Goal: Task Accomplishment & Management: Manage account settings

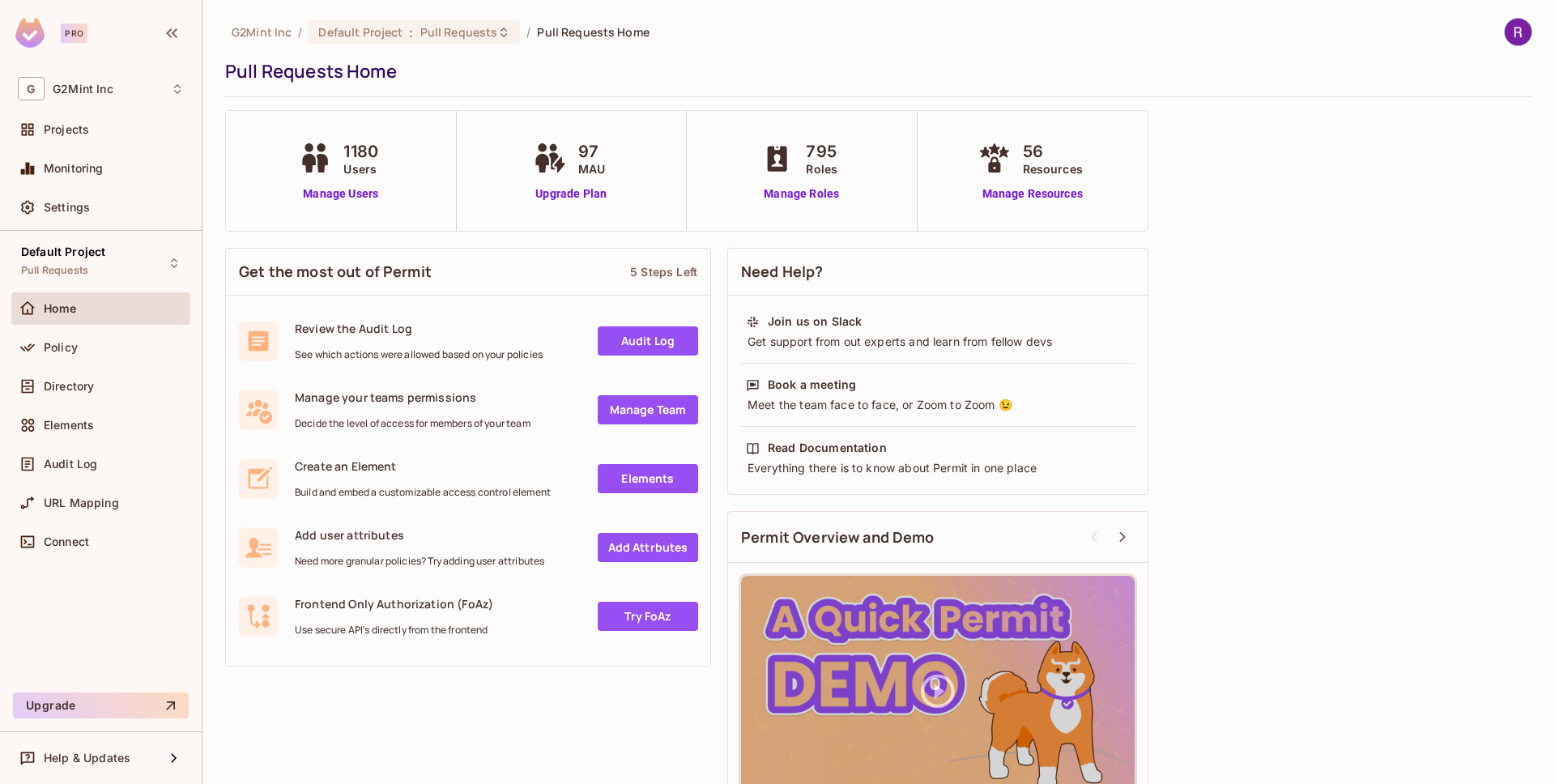
click at [65, 363] on div "Policy" at bounding box center [101, 350] width 179 height 39
click at [66, 333] on div "Policy" at bounding box center [101, 347] width 179 height 32
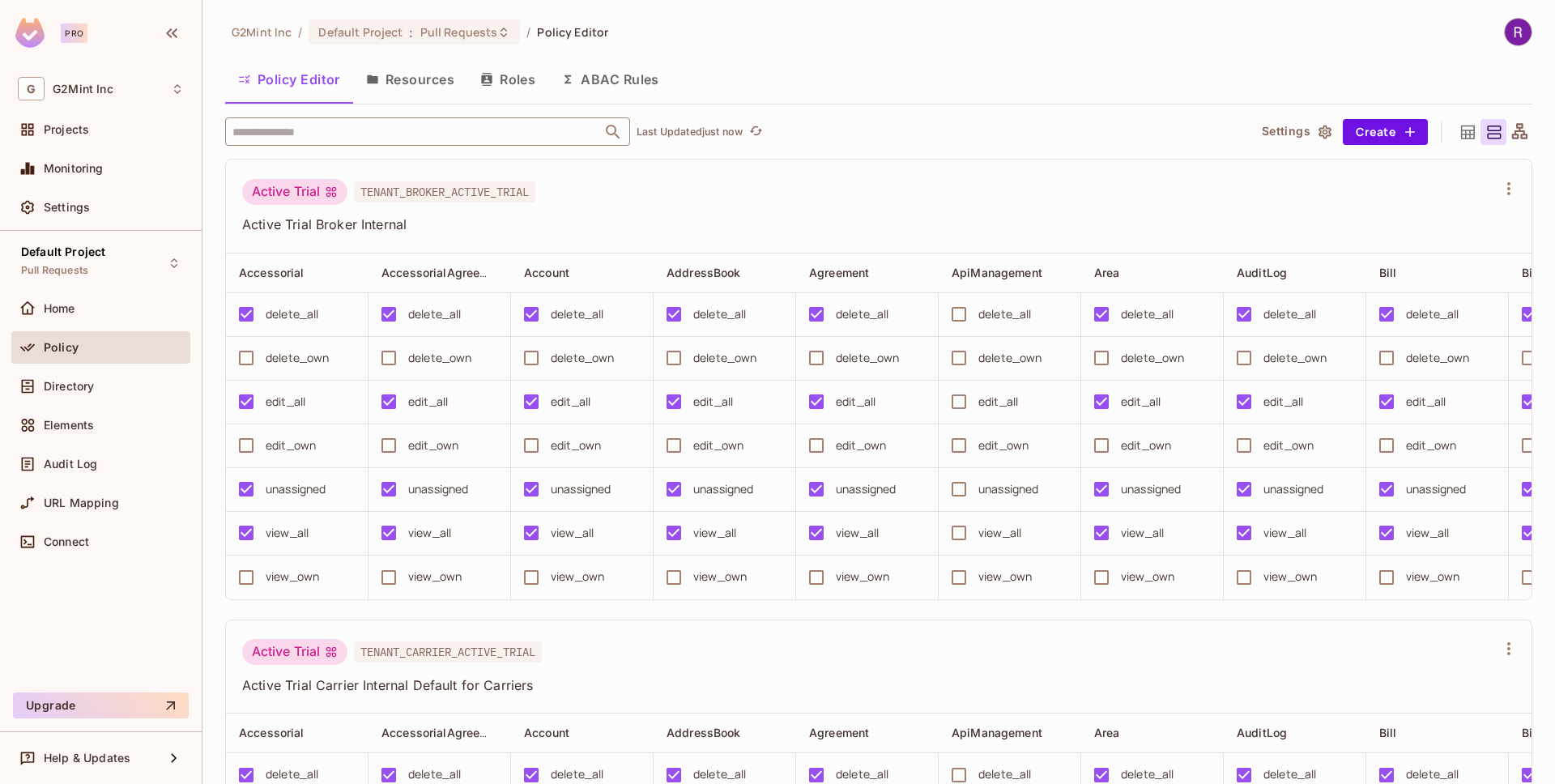
click at [421, 128] on input "text" at bounding box center [413, 131] width 370 height 28
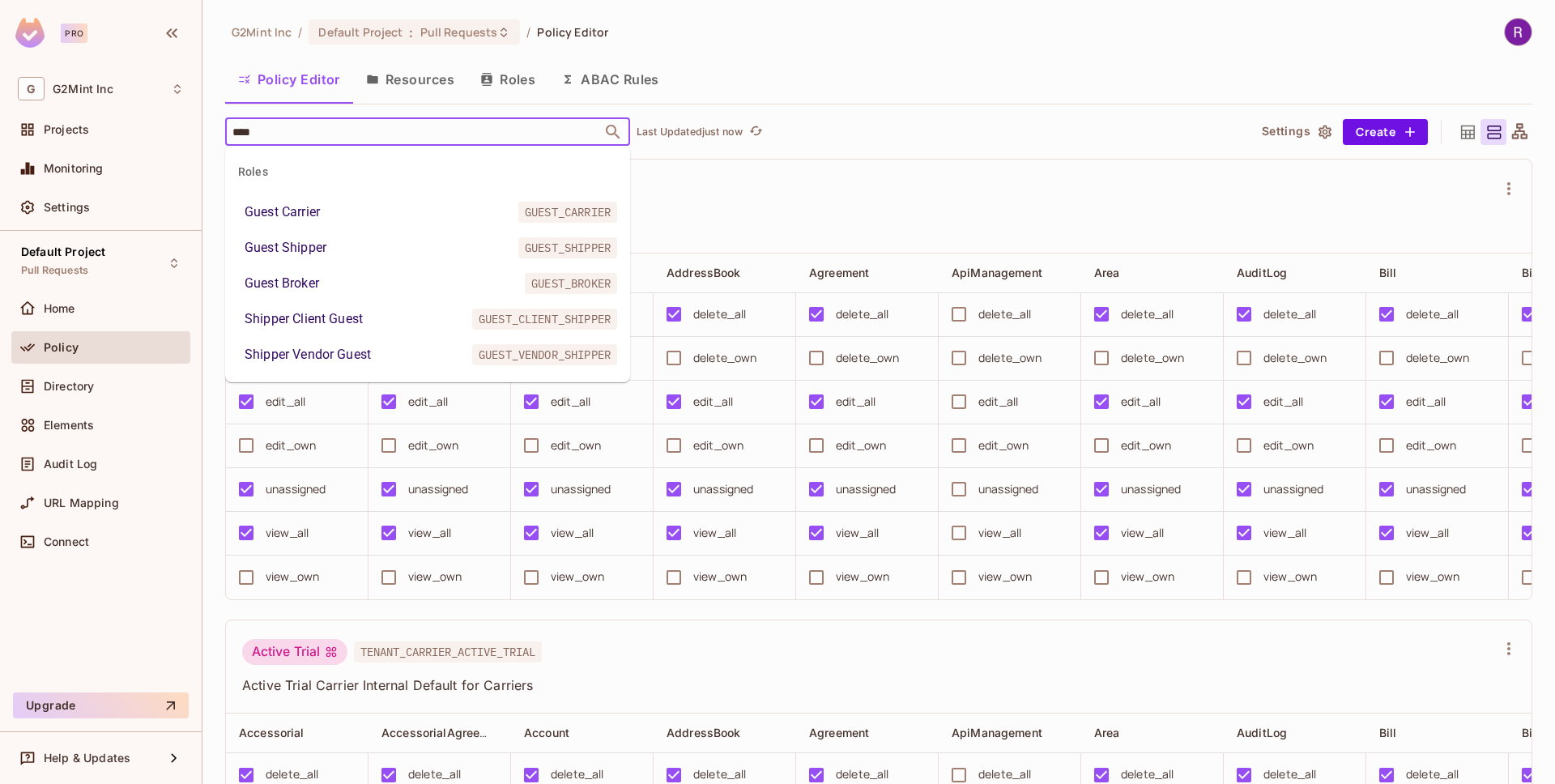
type input "*****"
click at [385, 241] on li "Guest Shipper GUEST_SHIPPER" at bounding box center [427, 247] width 405 height 29
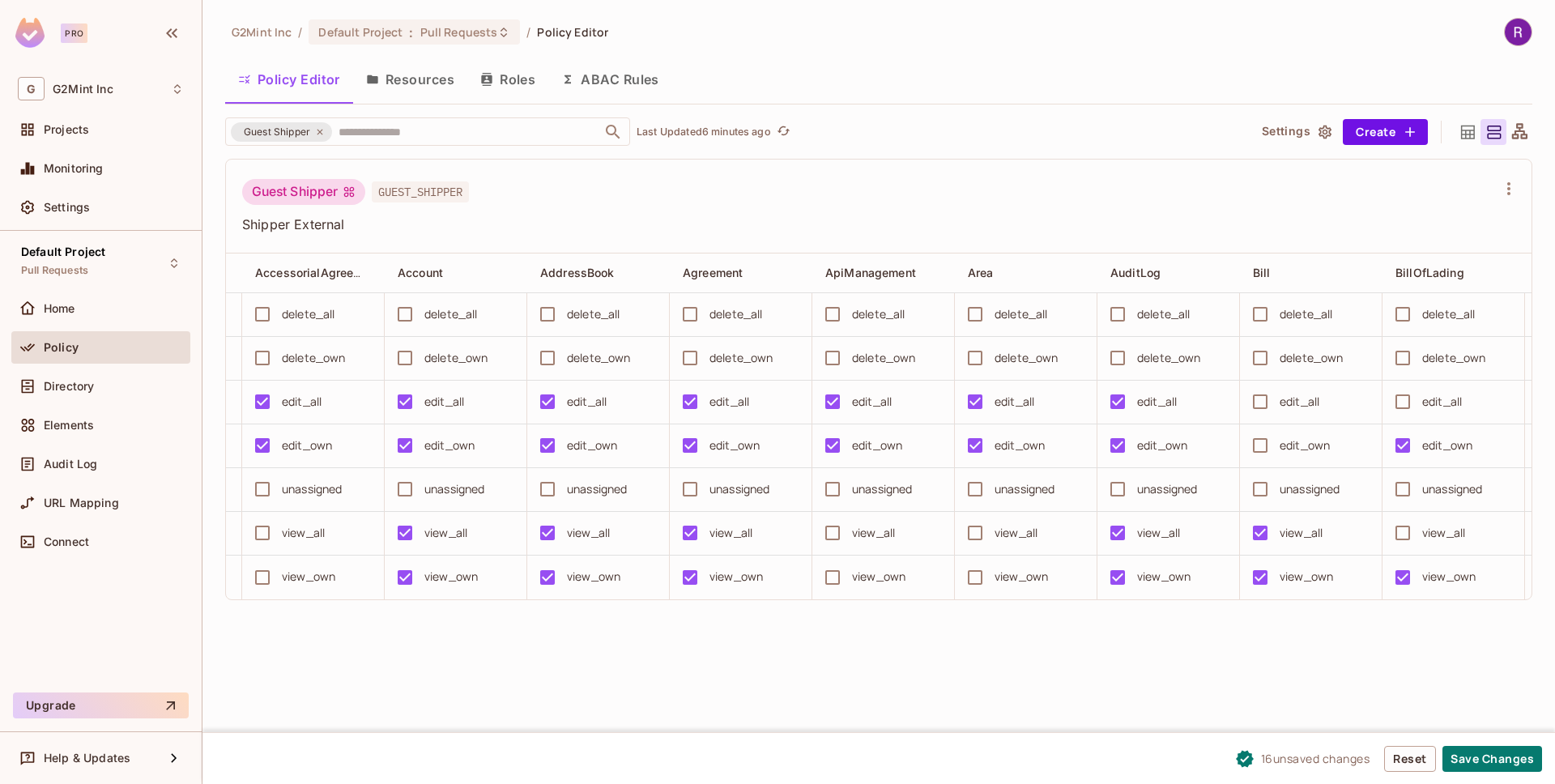
scroll to position [0, 336]
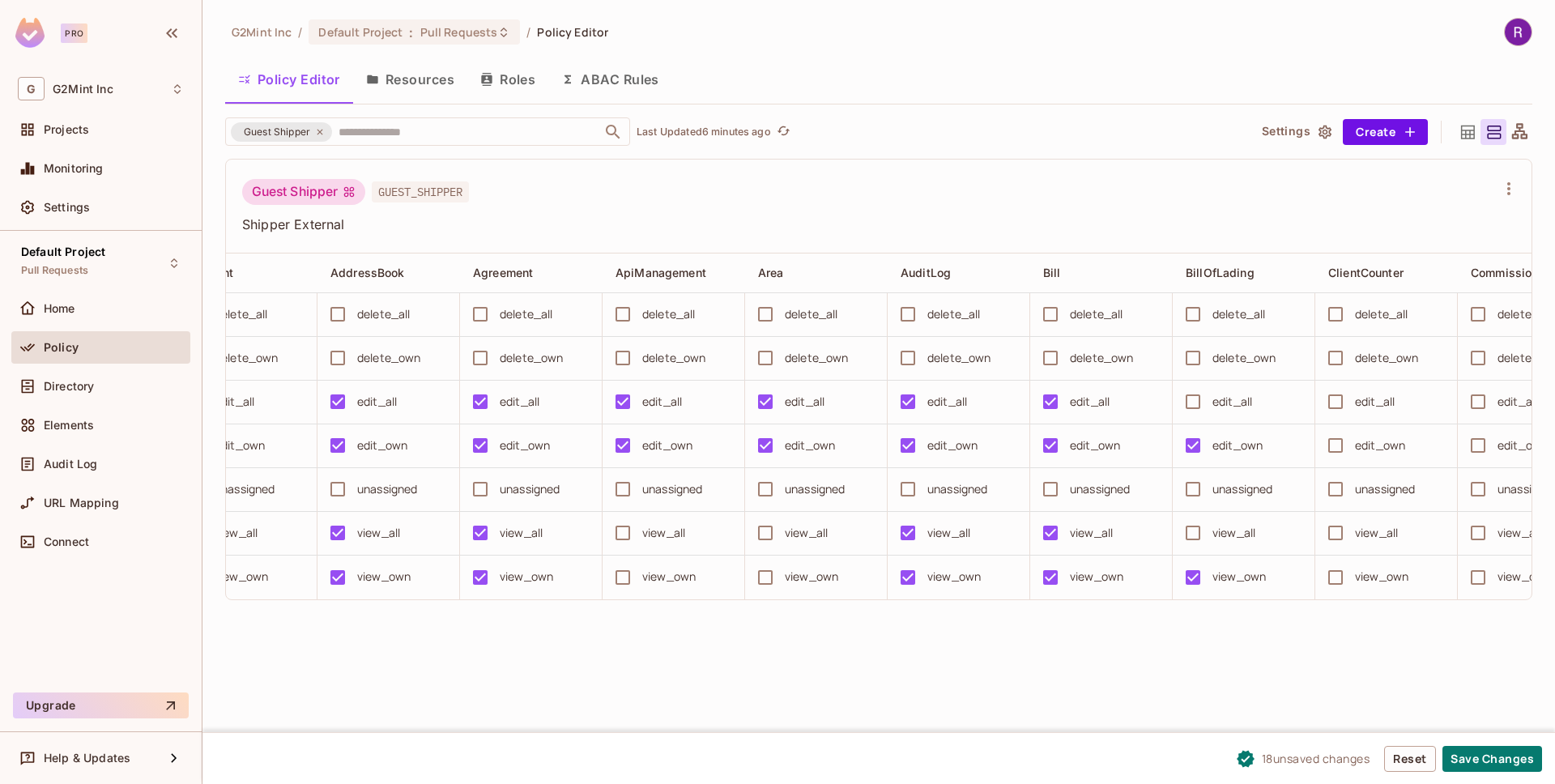
click at [1231, 406] on div "edit_all" at bounding box center [1232, 401] width 40 height 17
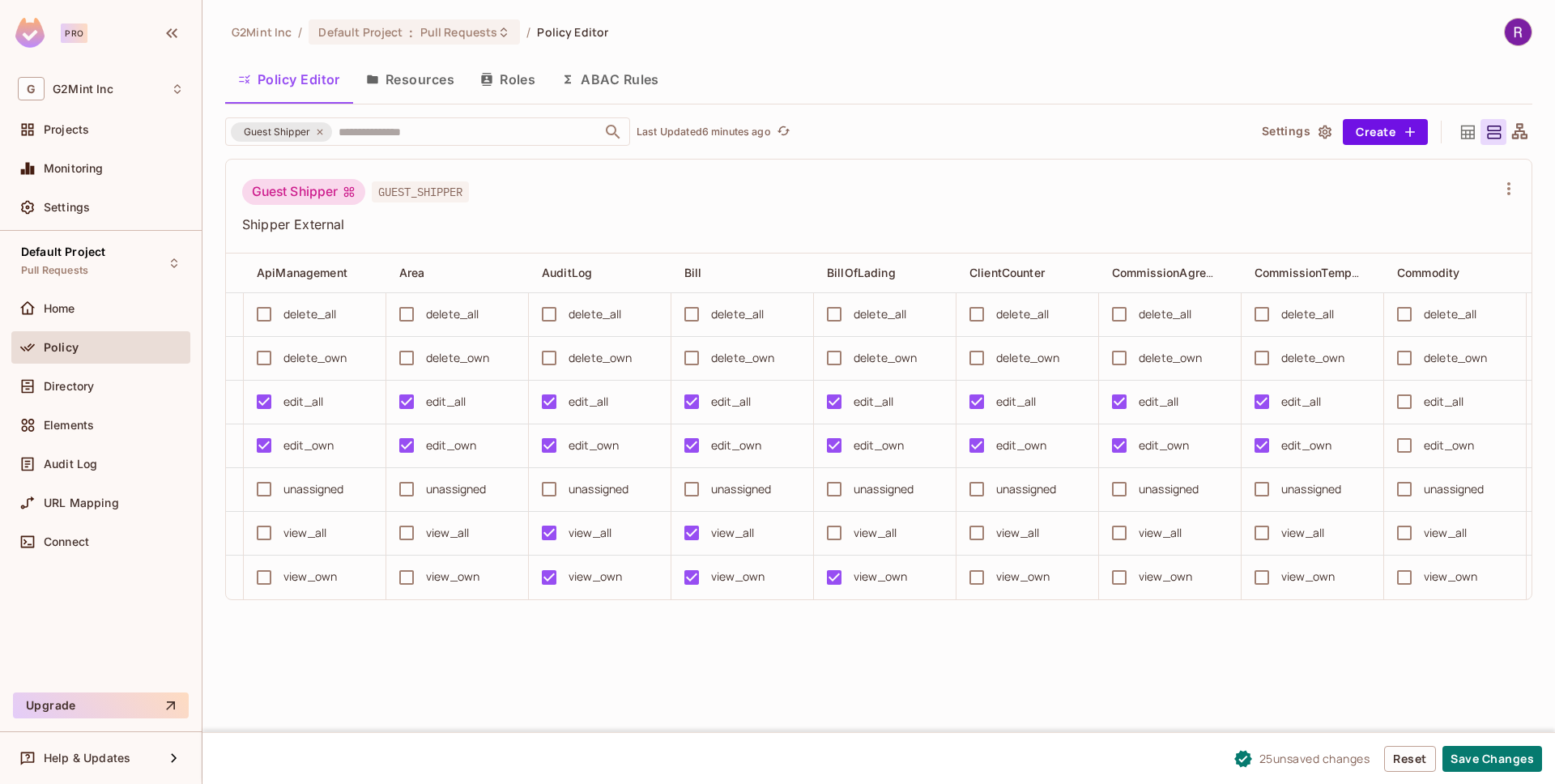
scroll to position [0, 704]
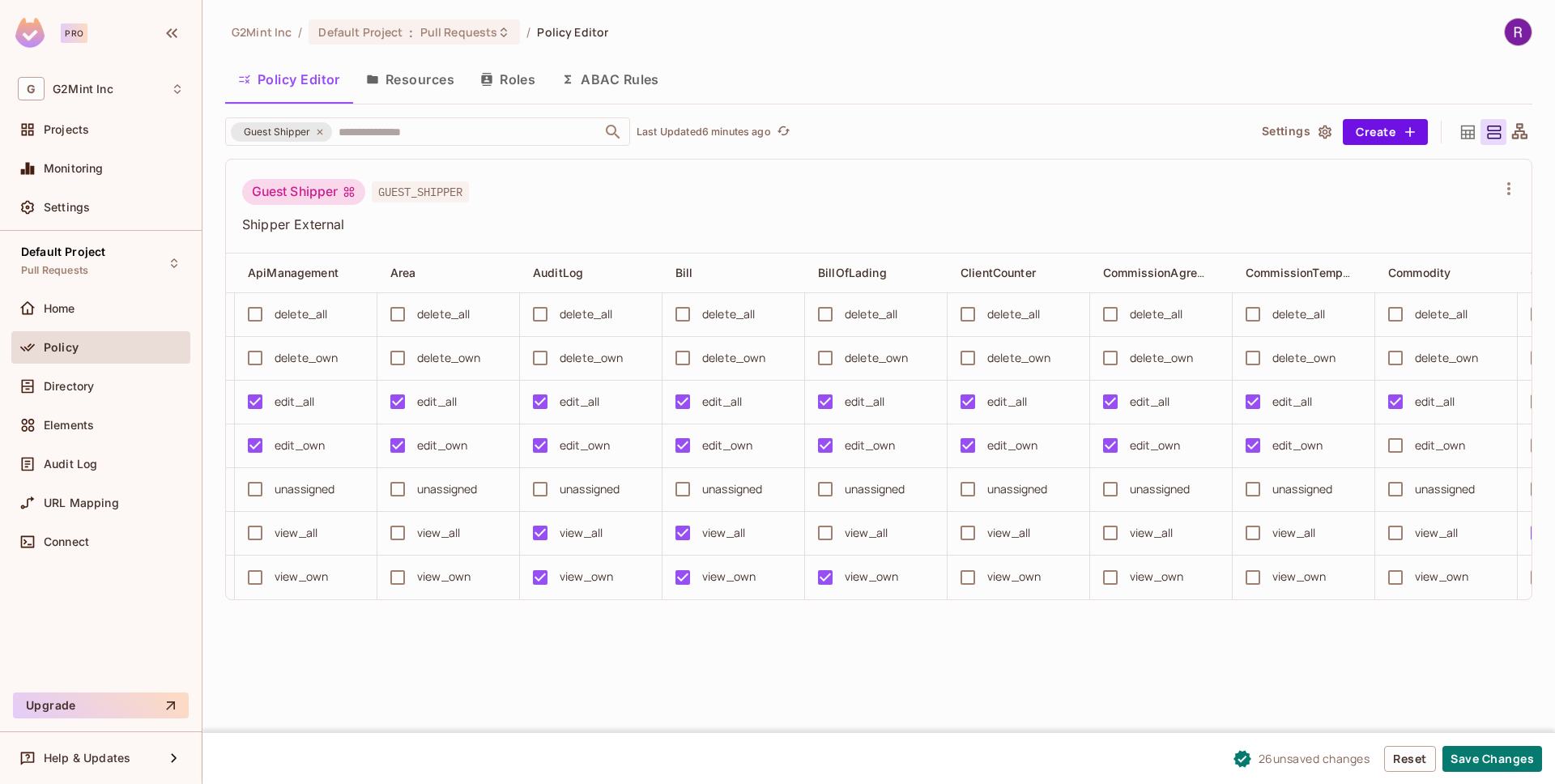
click at [1382, 426] on td "edit_own" at bounding box center [1446, 446] width 143 height 44
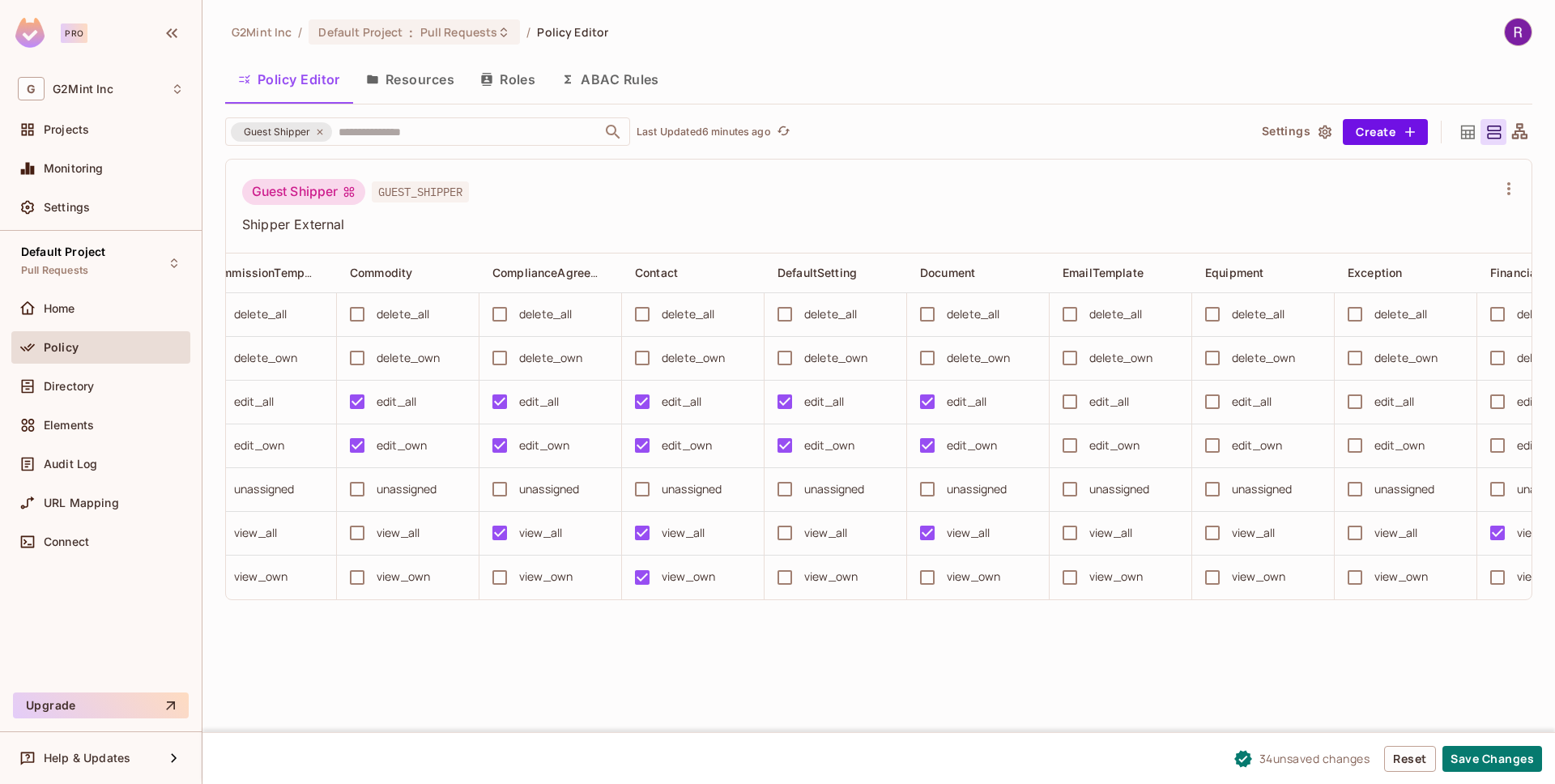
scroll to position [0, 1739]
drag, startPoint x: 1090, startPoint y: 404, endPoint x: 1086, endPoint y: 422, distance: 18.4
click at [1089, 404] on div "edit_all" at bounding box center [1117, 402] width 125 height 34
click at [1231, 402] on div "edit_all" at bounding box center [1260, 402] width 125 height 34
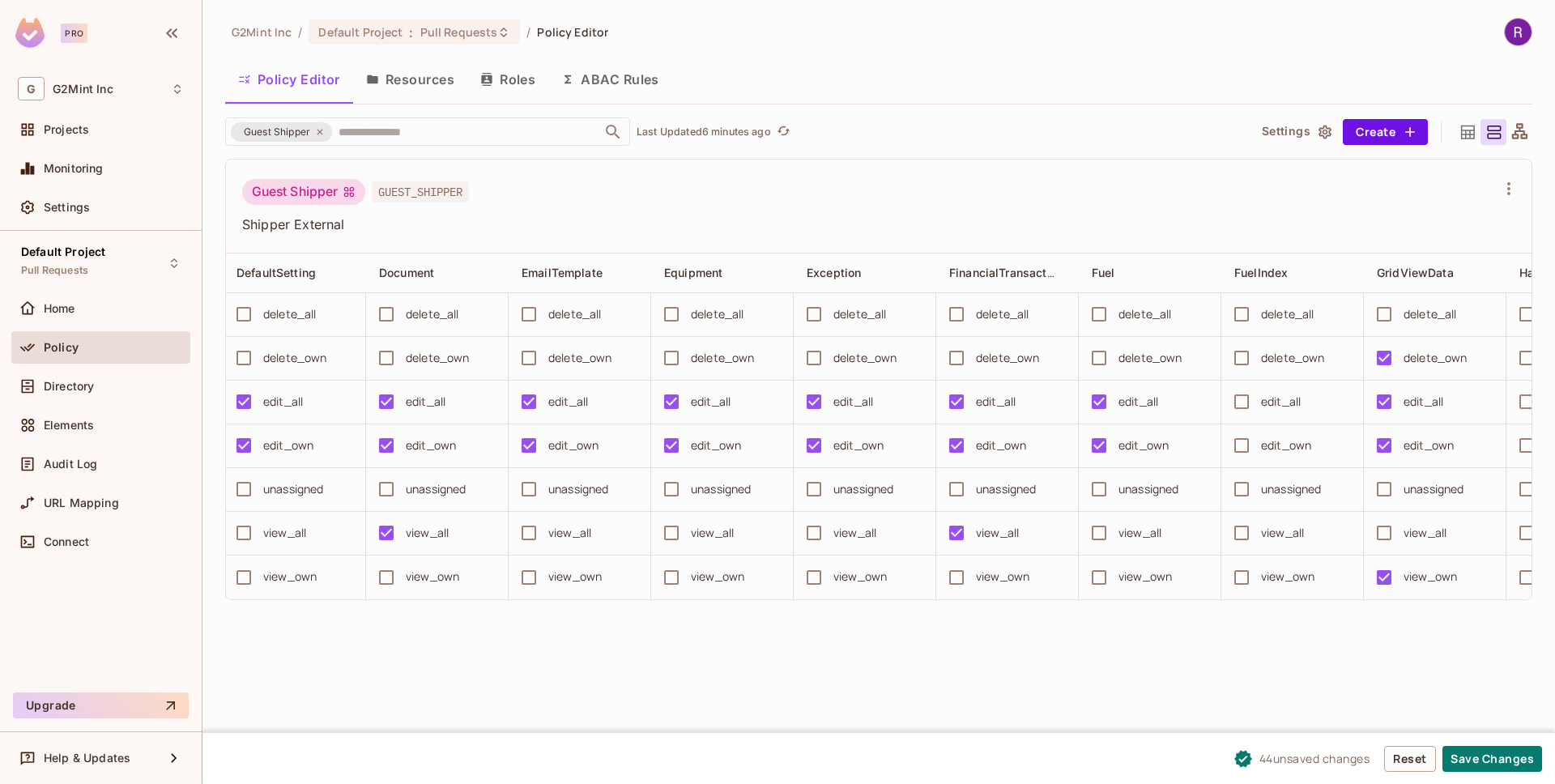
scroll to position [0, 2213]
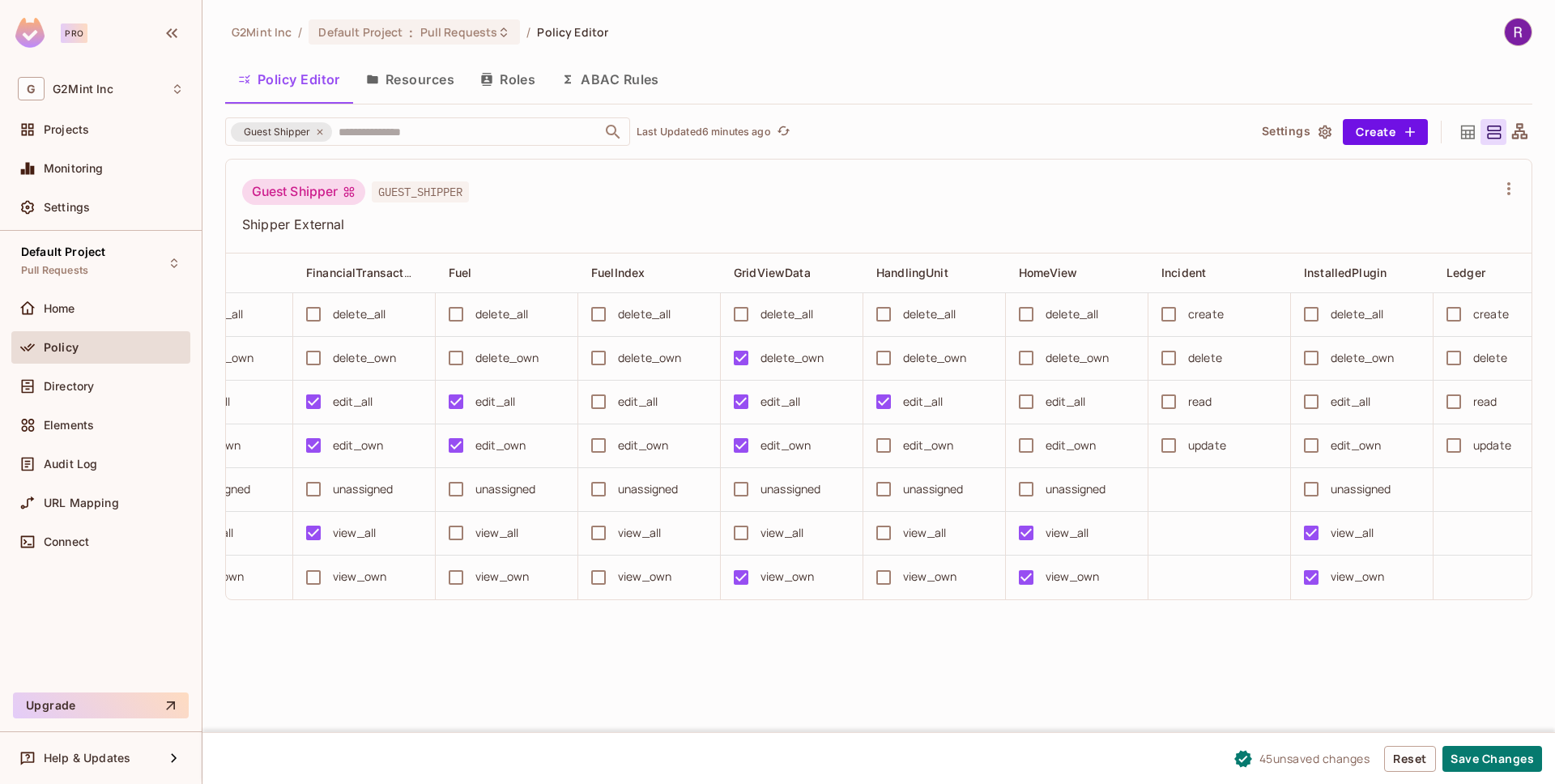
click at [885, 430] on td "edit_own" at bounding box center [934, 446] width 143 height 44
click at [1487, 761] on button "Save Changes" at bounding box center [1492, 758] width 100 height 26
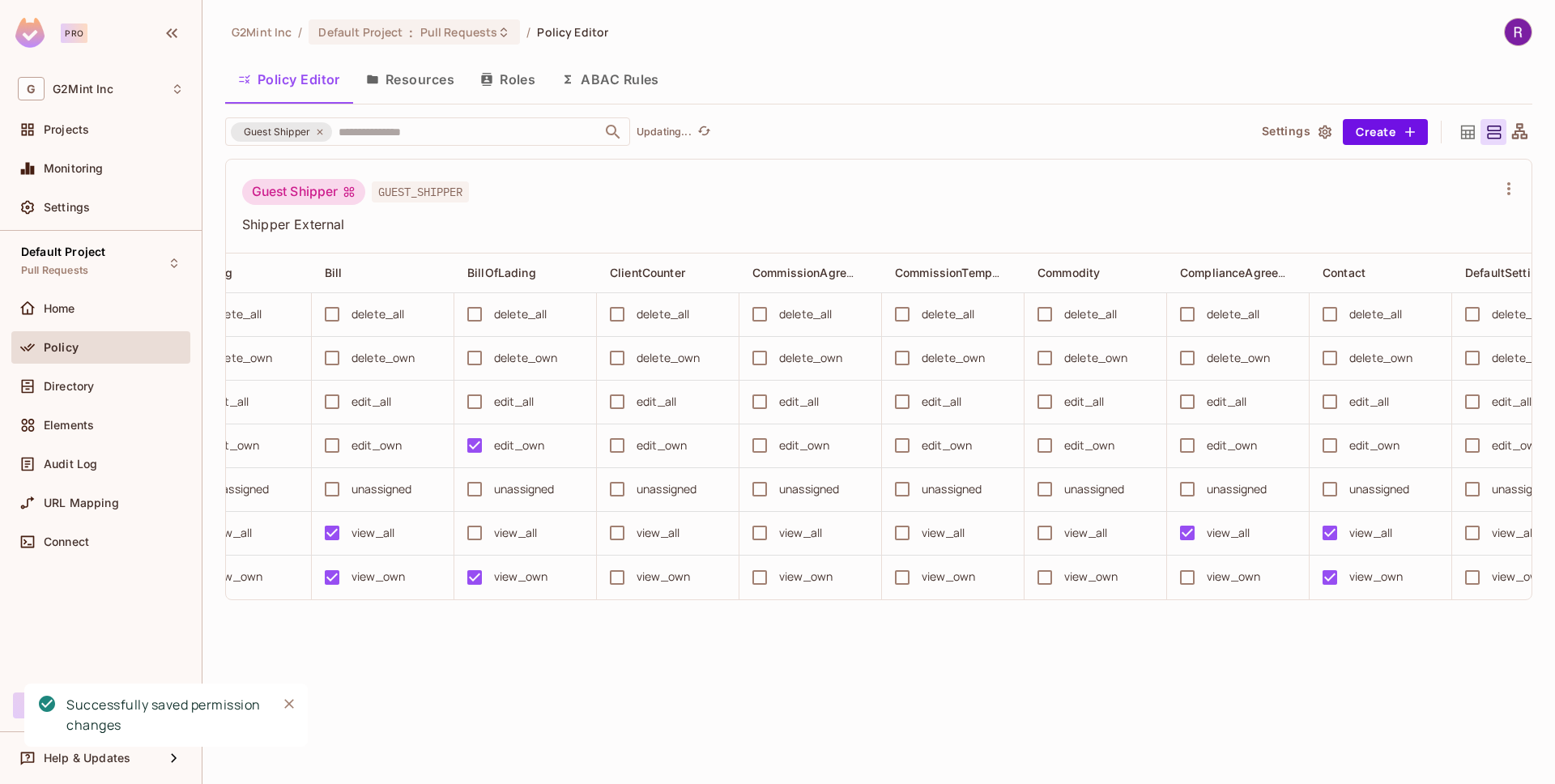
scroll to position [0, 0]
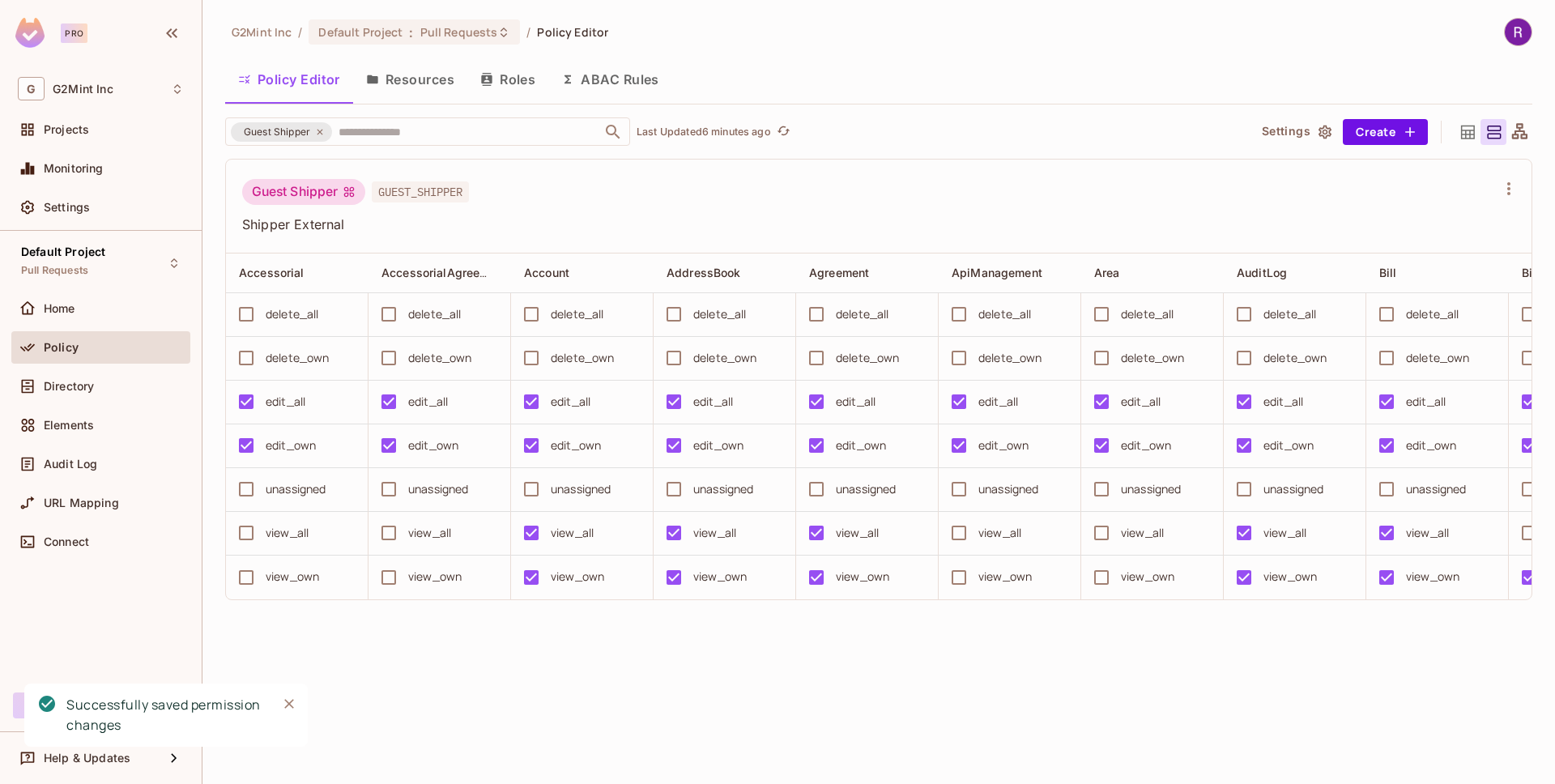
click at [776, 227] on span "Shipper External" at bounding box center [869, 224] width 1254 height 17
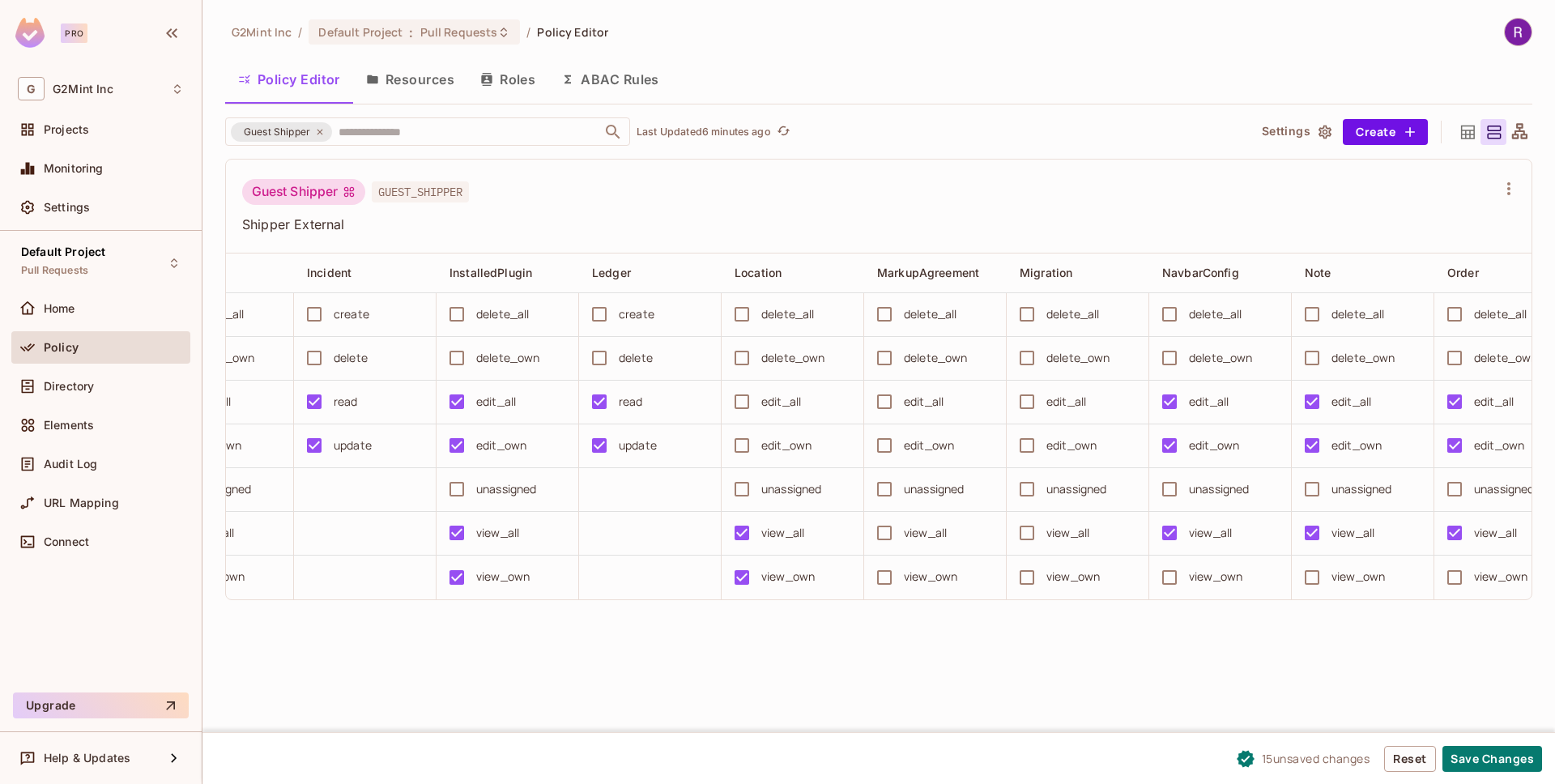
scroll to position [0, 2644]
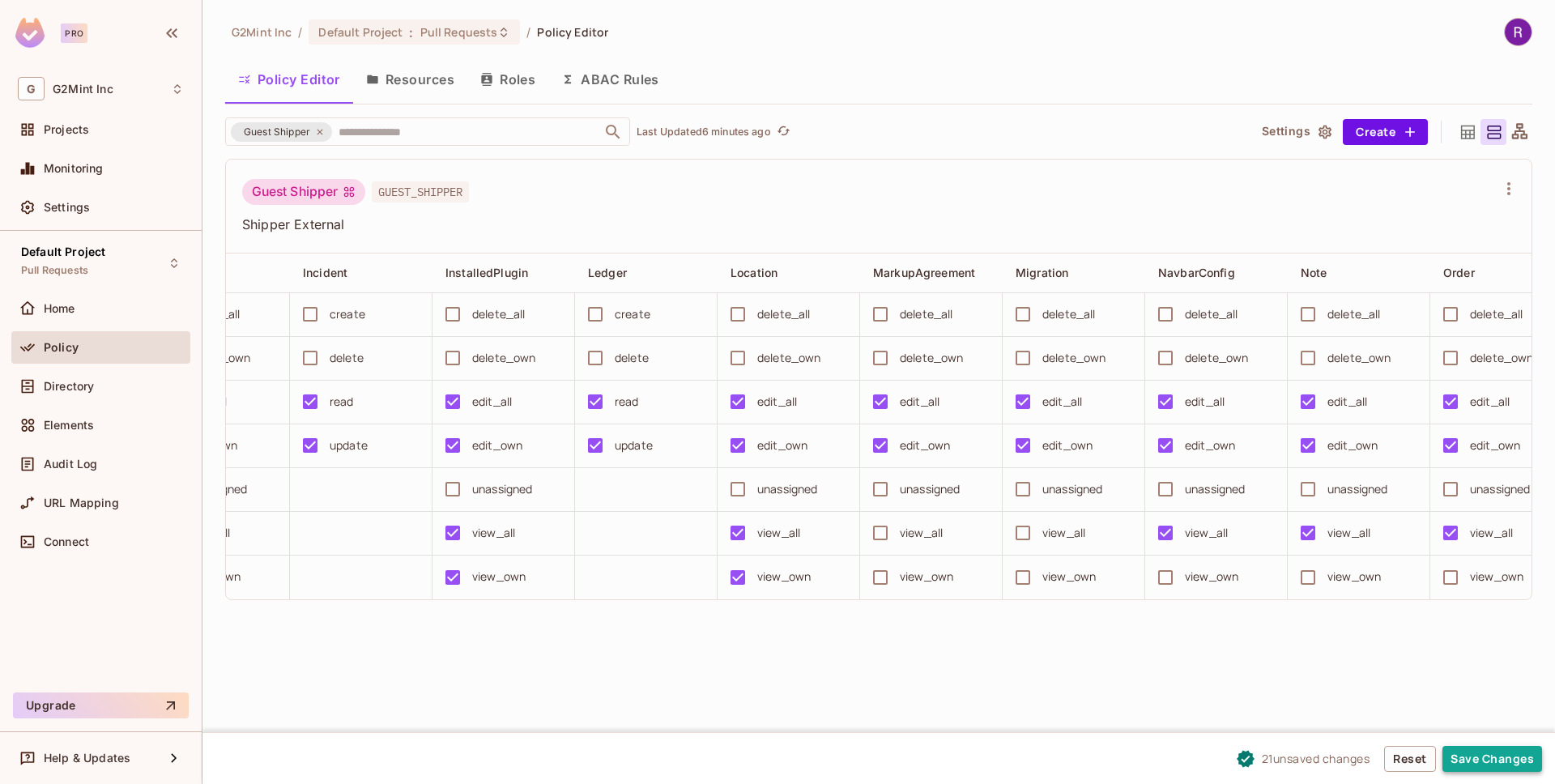
drag, startPoint x: 1491, startPoint y: 741, endPoint x: 1494, endPoint y: 753, distance: 12.4
click at [1491, 742] on div "21 unsaved change s Reset Save Changes" at bounding box center [879, 757] width 1353 height 51
drag, startPoint x: 1494, startPoint y: 753, endPoint x: 1440, endPoint y: 685, distance: 86.8
click at [1494, 753] on button "Save Changes" at bounding box center [1492, 758] width 100 height 26
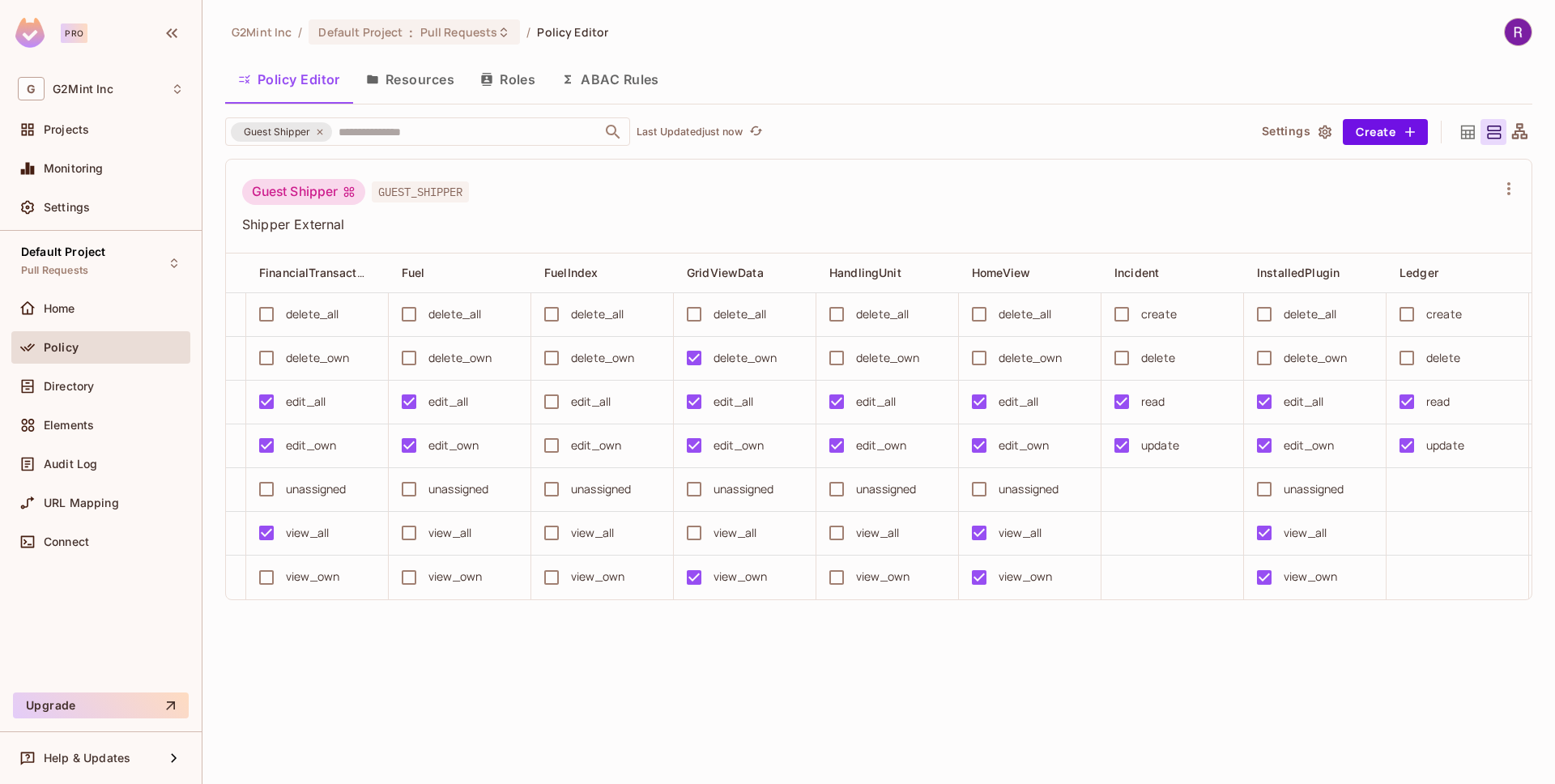
scroll to position [0, 2251]
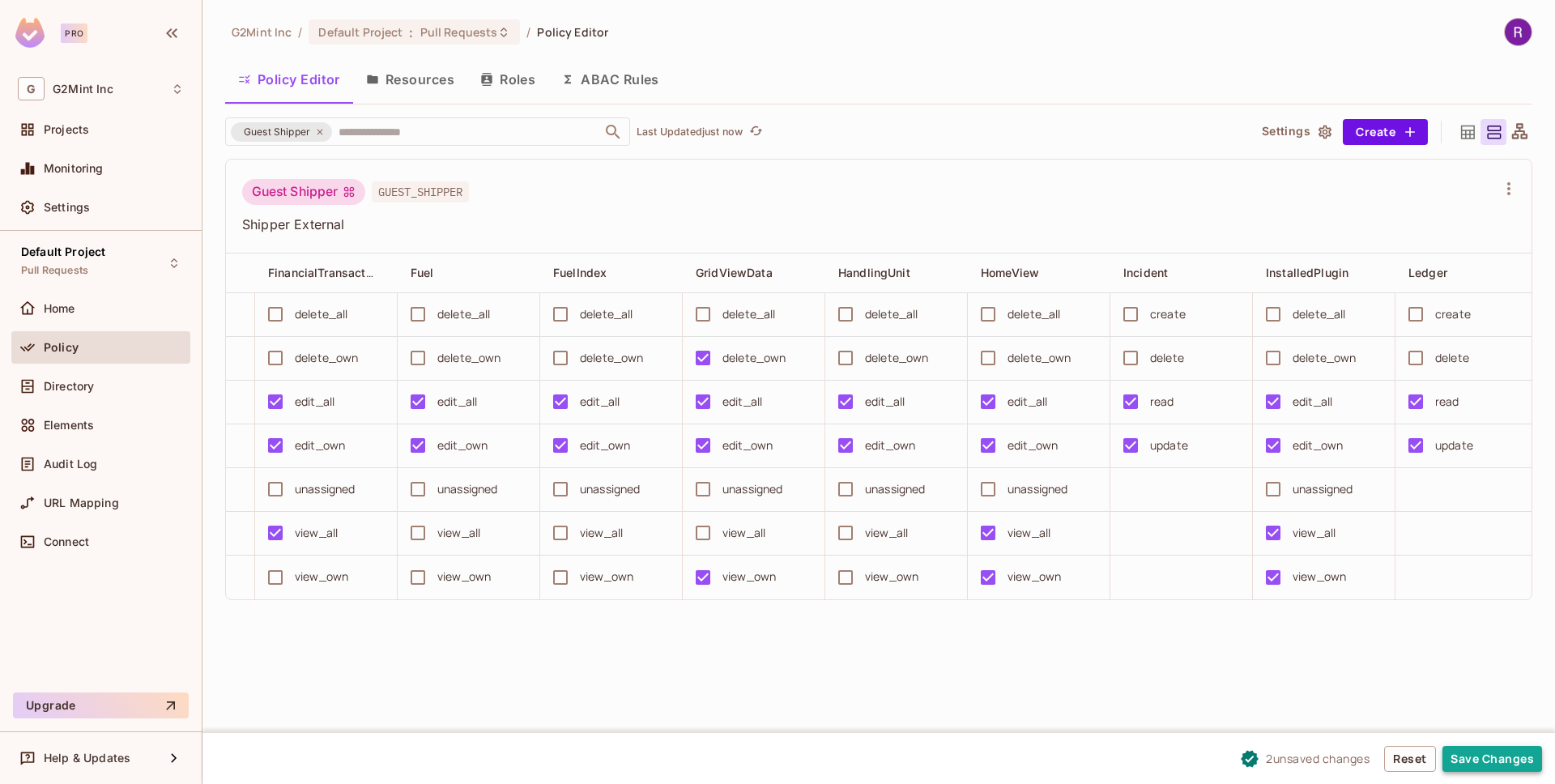
click at [1452, 754] on button "Save Changes" at bounding box center [1492, 758] width 100 height 26
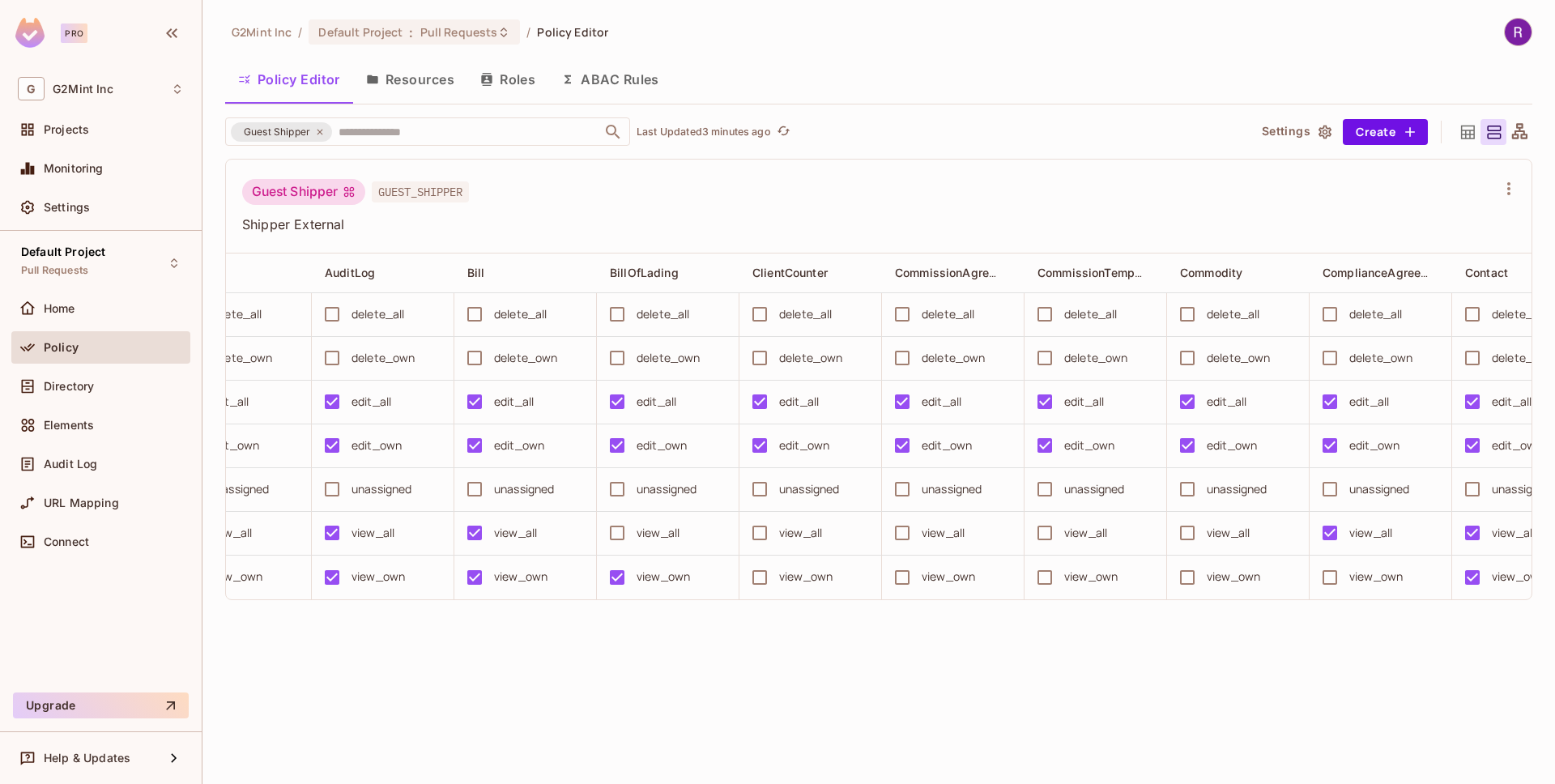
scroll to position [0, 909]
click at [1467, 754] on button "Save Changes" at bounding box center [1492, 758] width 100 height 26
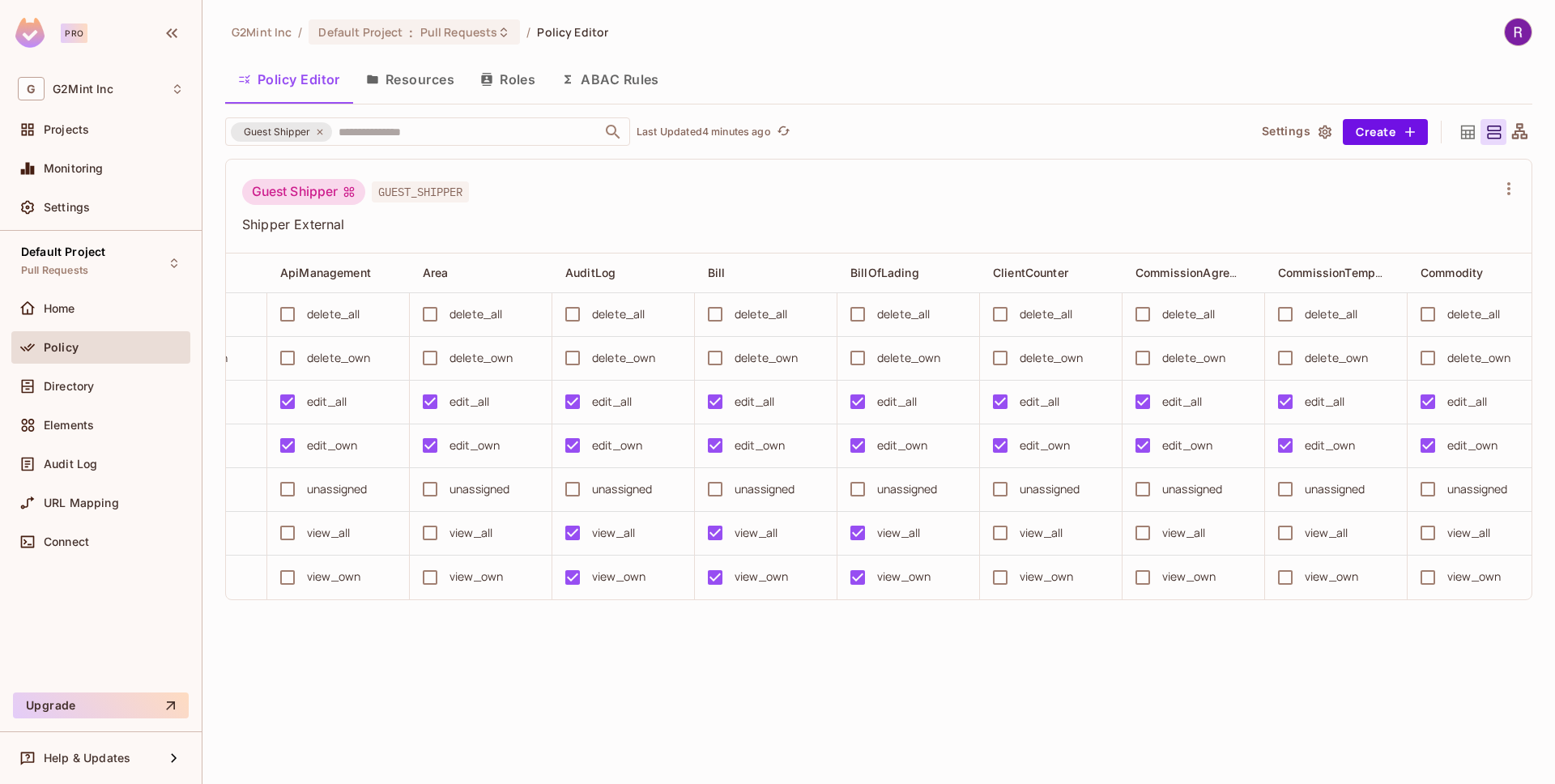
click at [947, 218] on span "Shipper External" at bounding box center [869, 224] width 1254 height 17
click at [735, 134] on p "Last Updated 4 minutes ago" at bounding box center [704, 132] width 134 height 13
click at [997, 558] on td "view_own" at bounding box center [1051, 577] width 143 height 44
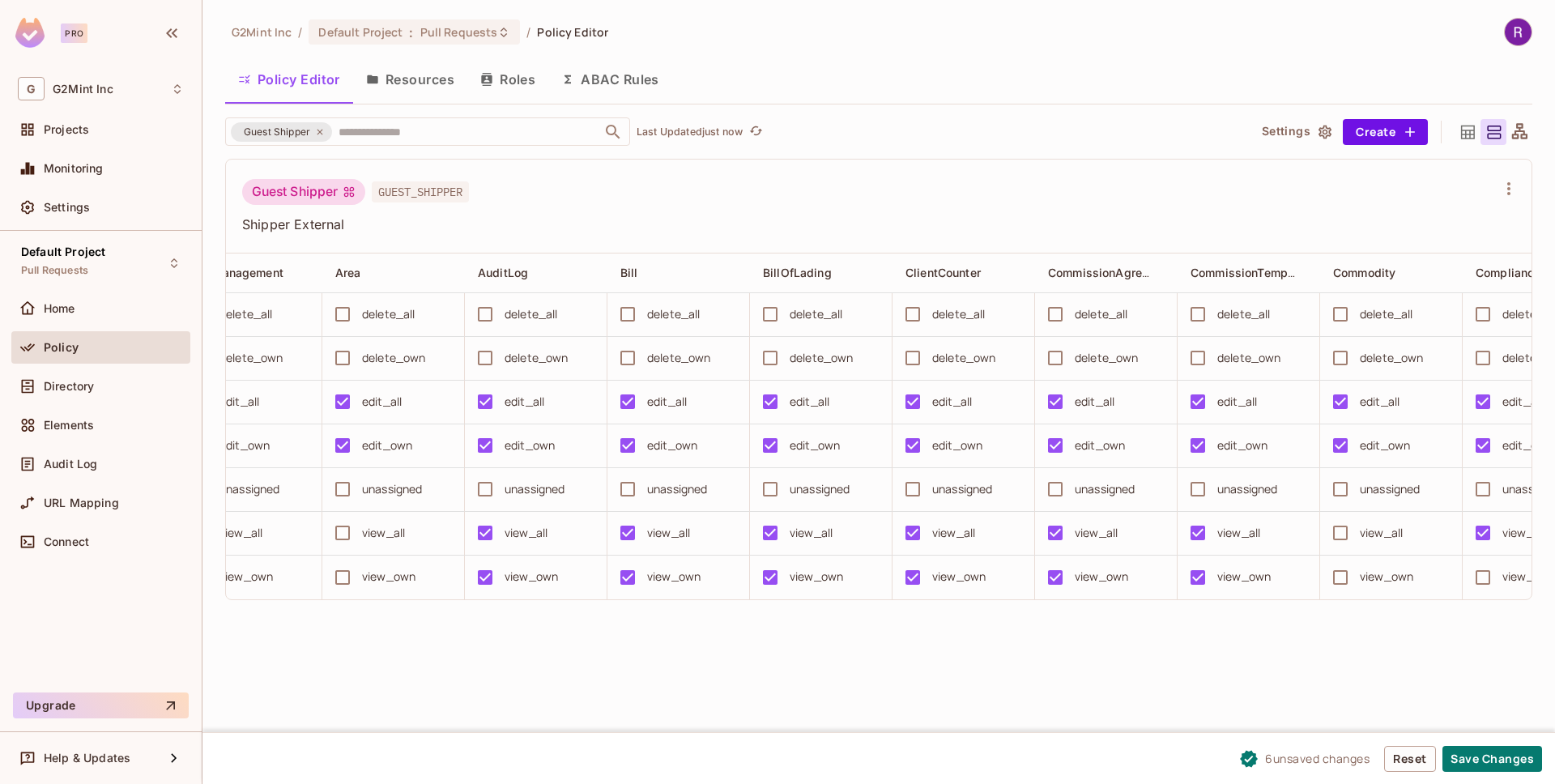
scroll to position [0, 807]
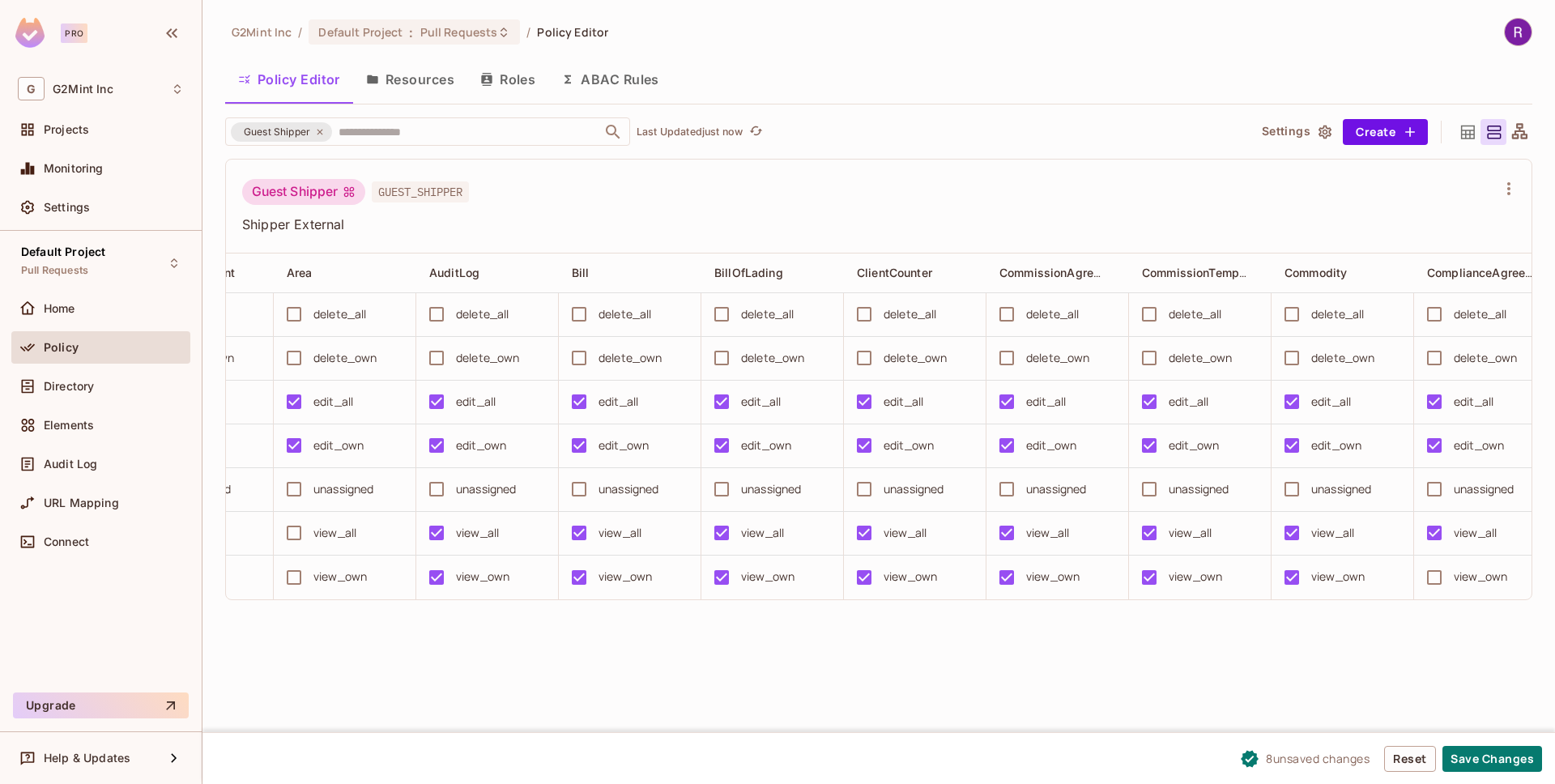
click at [1470, 583] on div "view_own" at bounding box center [1480, 576] width 53 height 17
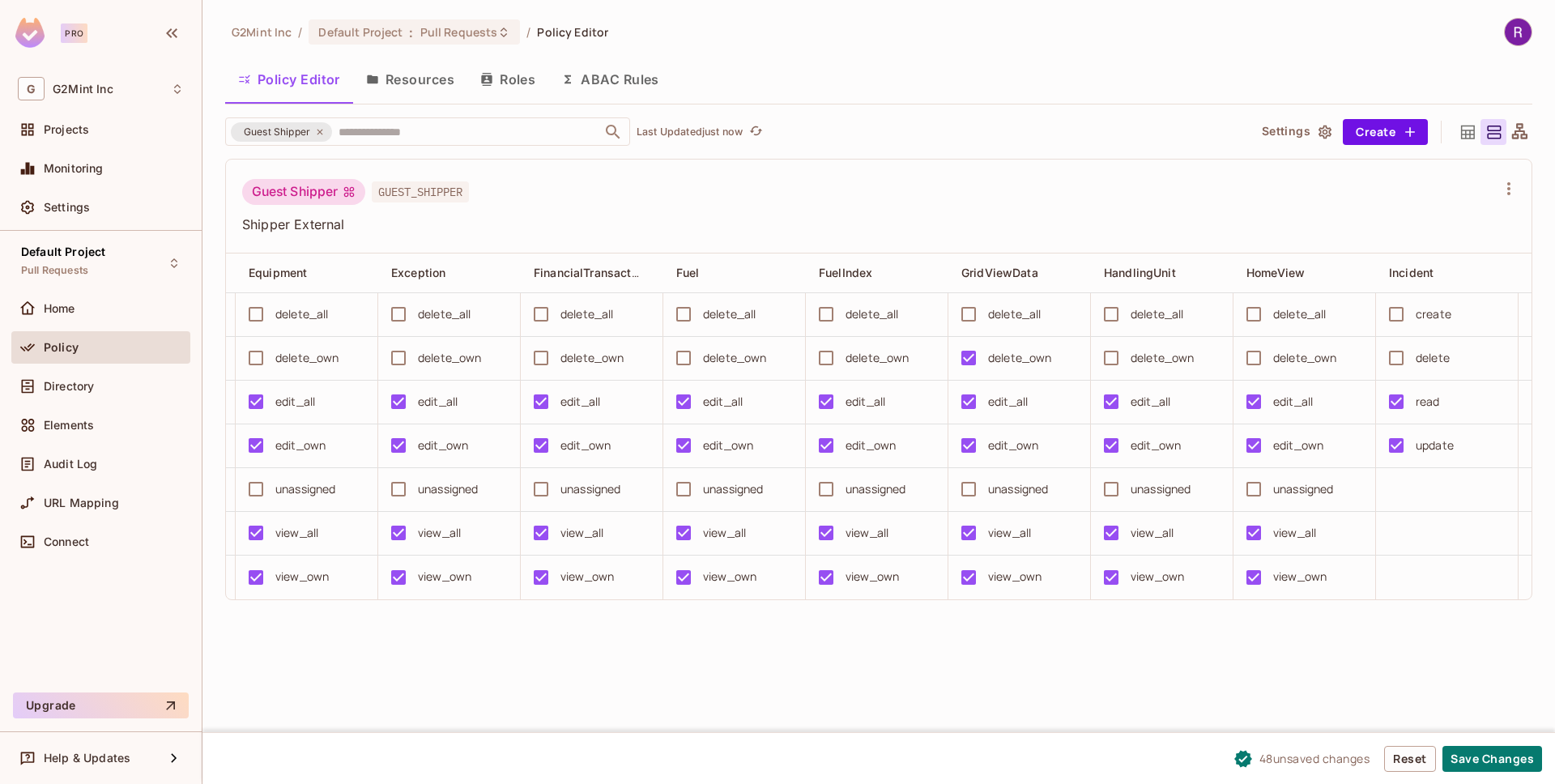
click at [1472, 755] on button "Save Changes" at bounding box center [1492, 758] width 100 height 26
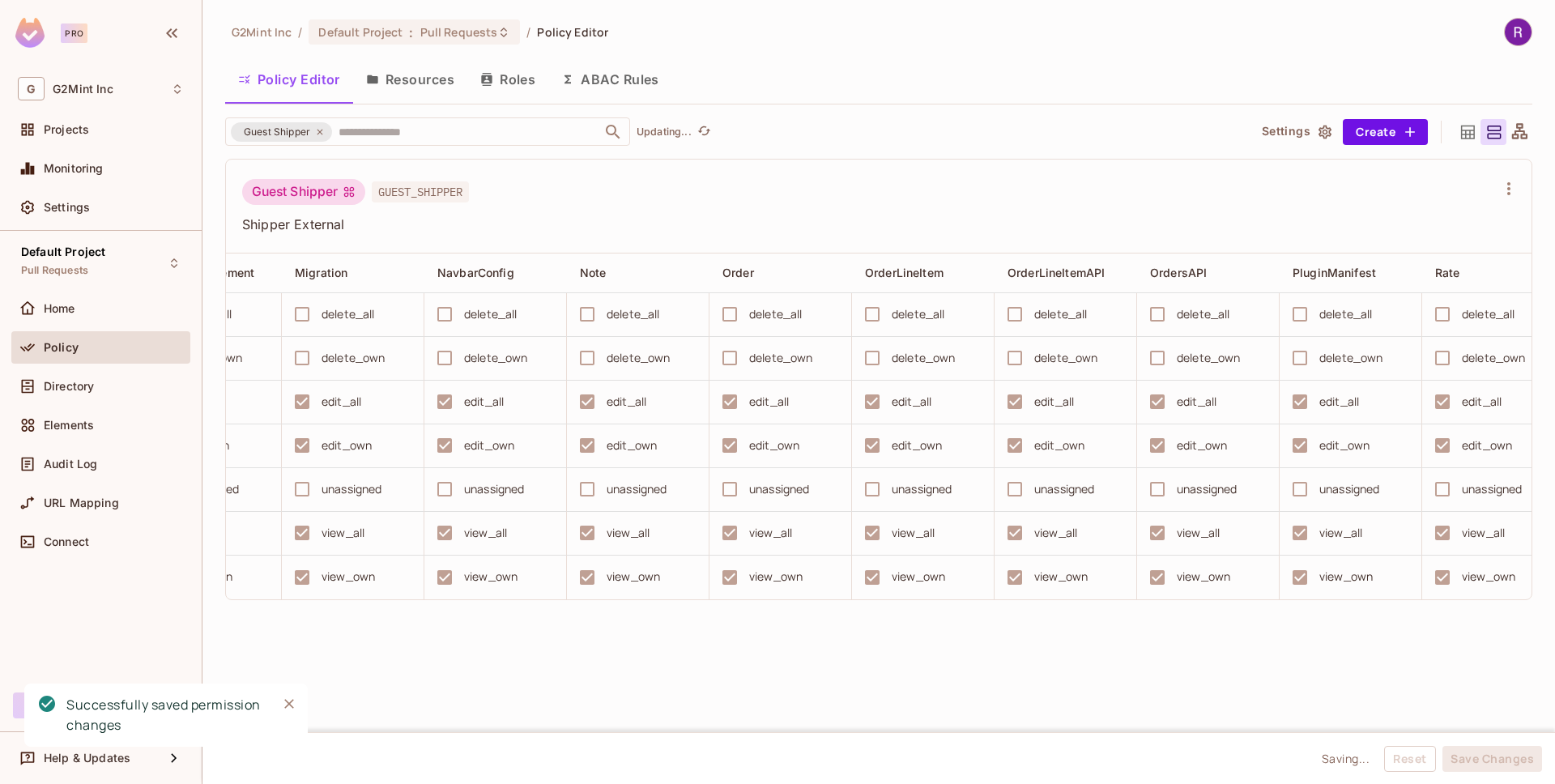
scroll to position [0, 3112]
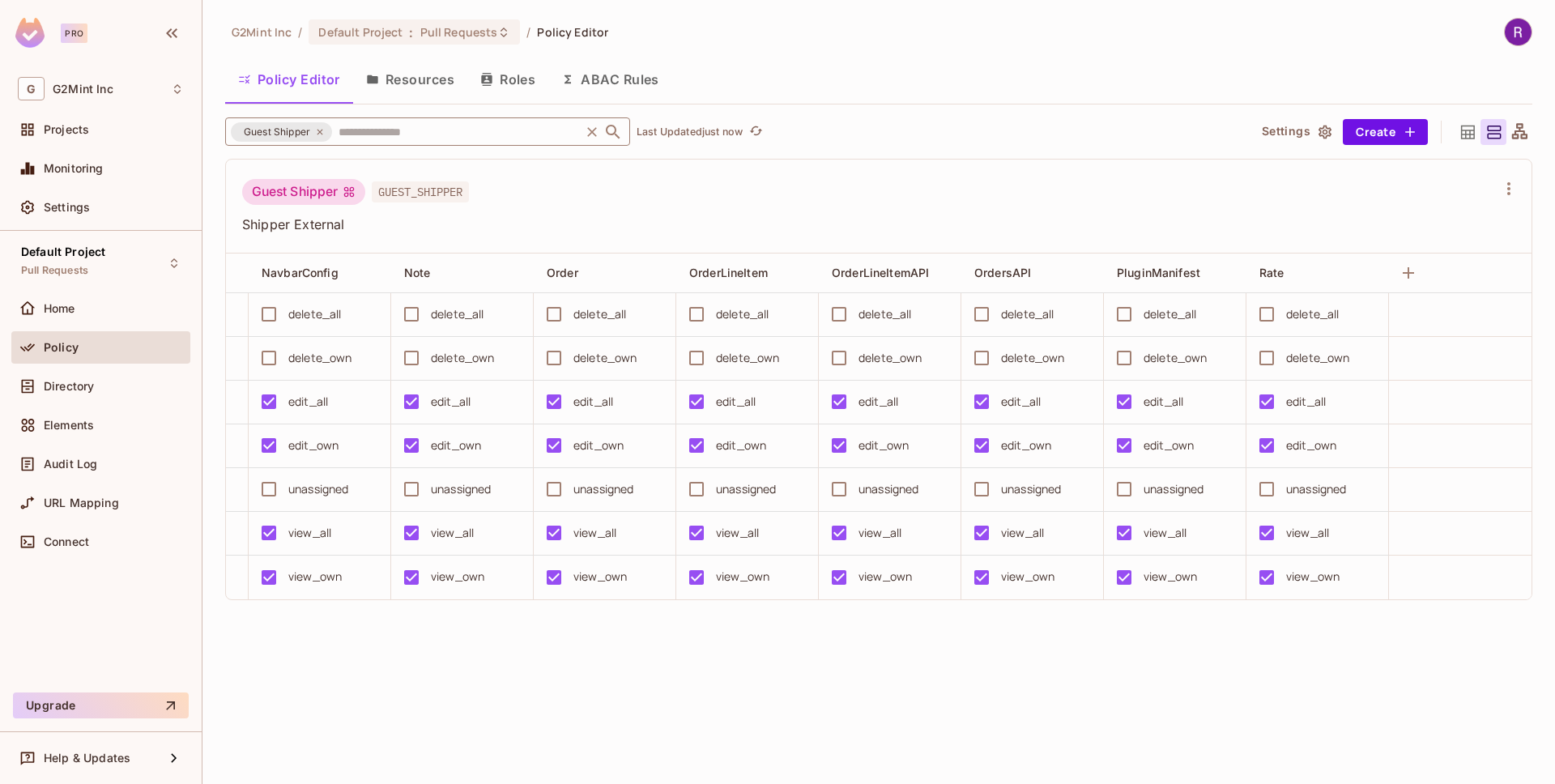
click at [467, 133] on input "text" at bounding box center [456, 131] width 243 height 28
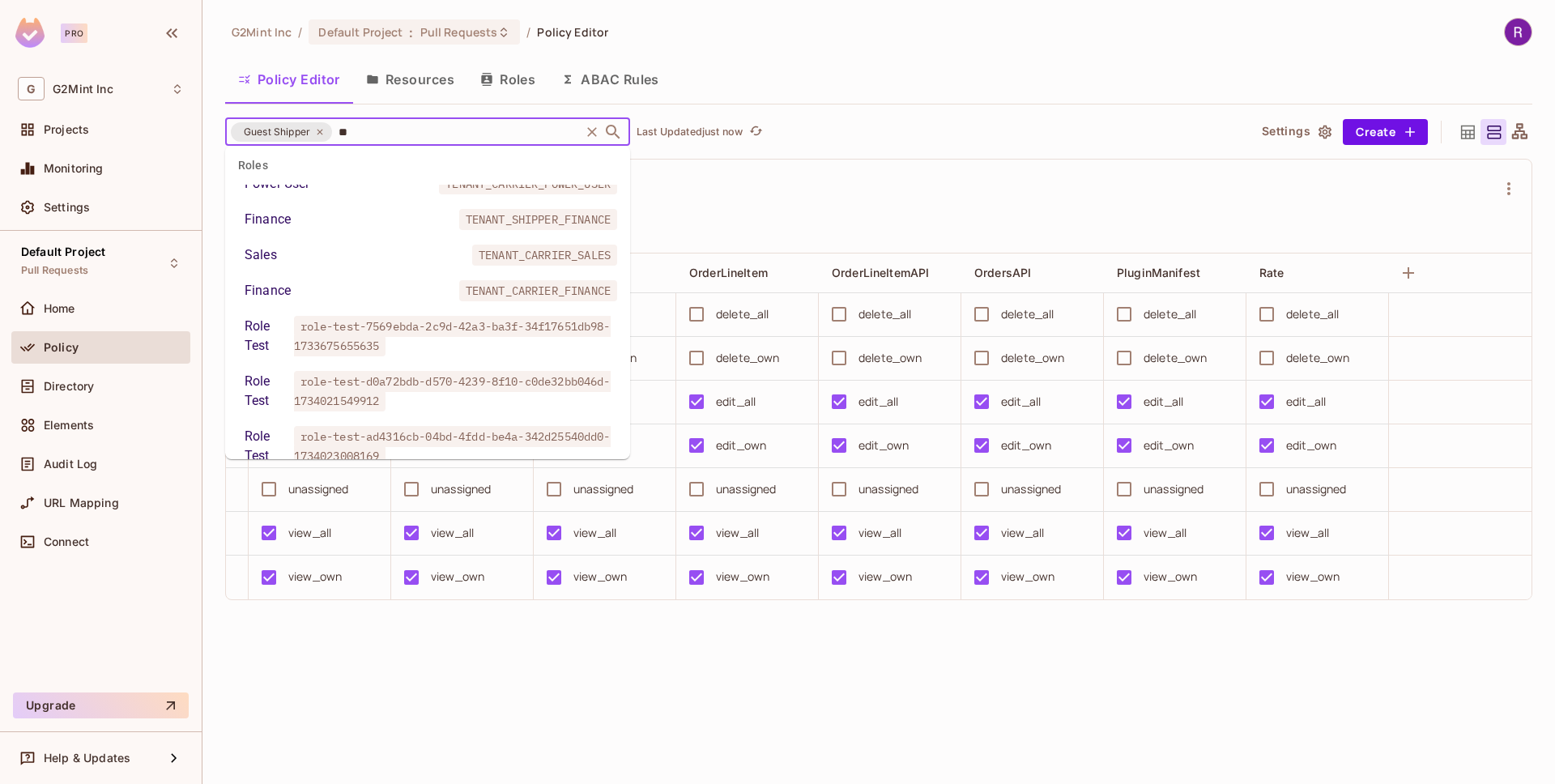
scroll to position [0, 0]
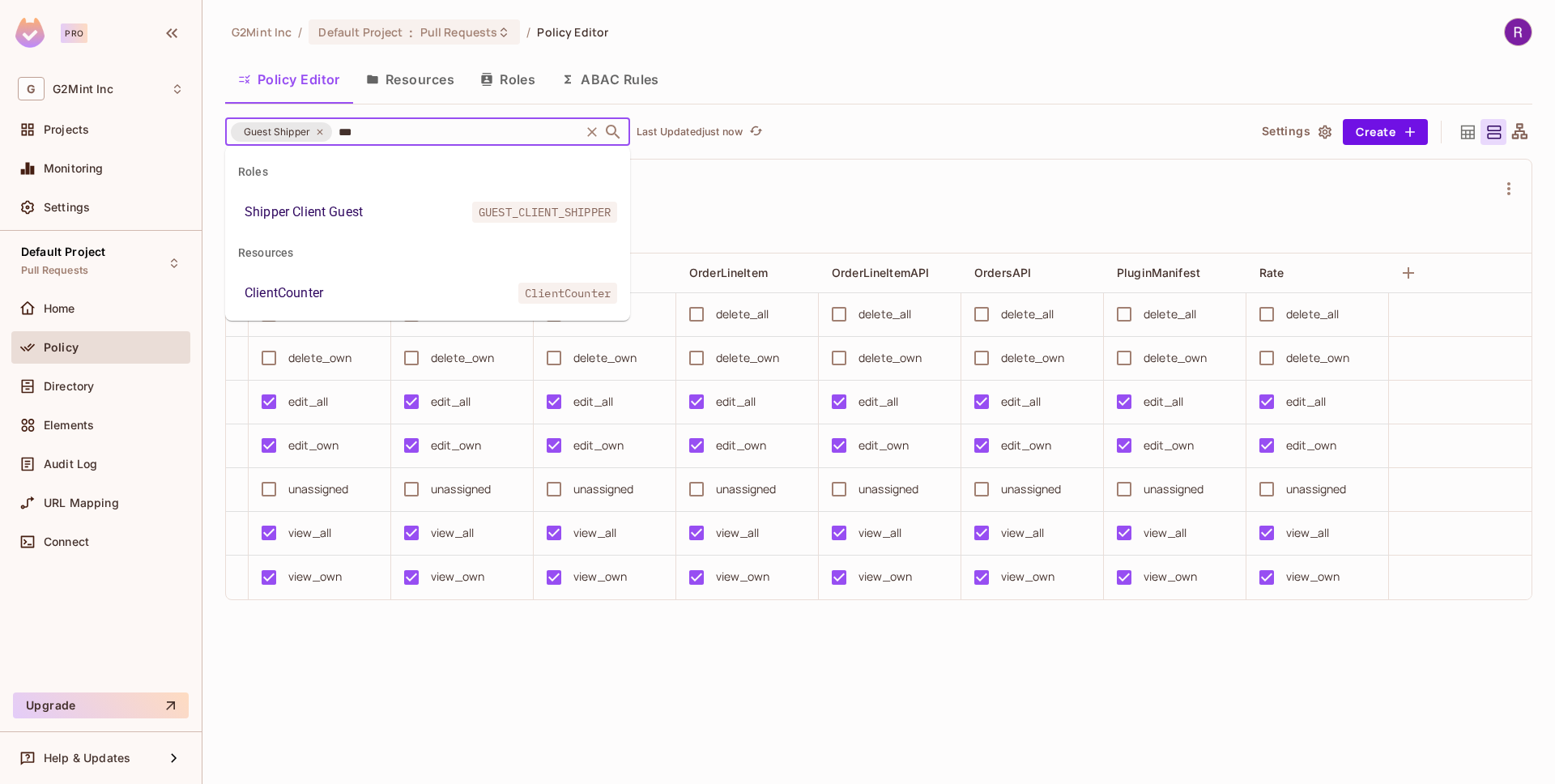
type input "****"
click at [427, 216] on li "Shipper Client Guest GUEST_CLIENT_SHIPPER" at bounding box center [427, 212] width 405 height 29
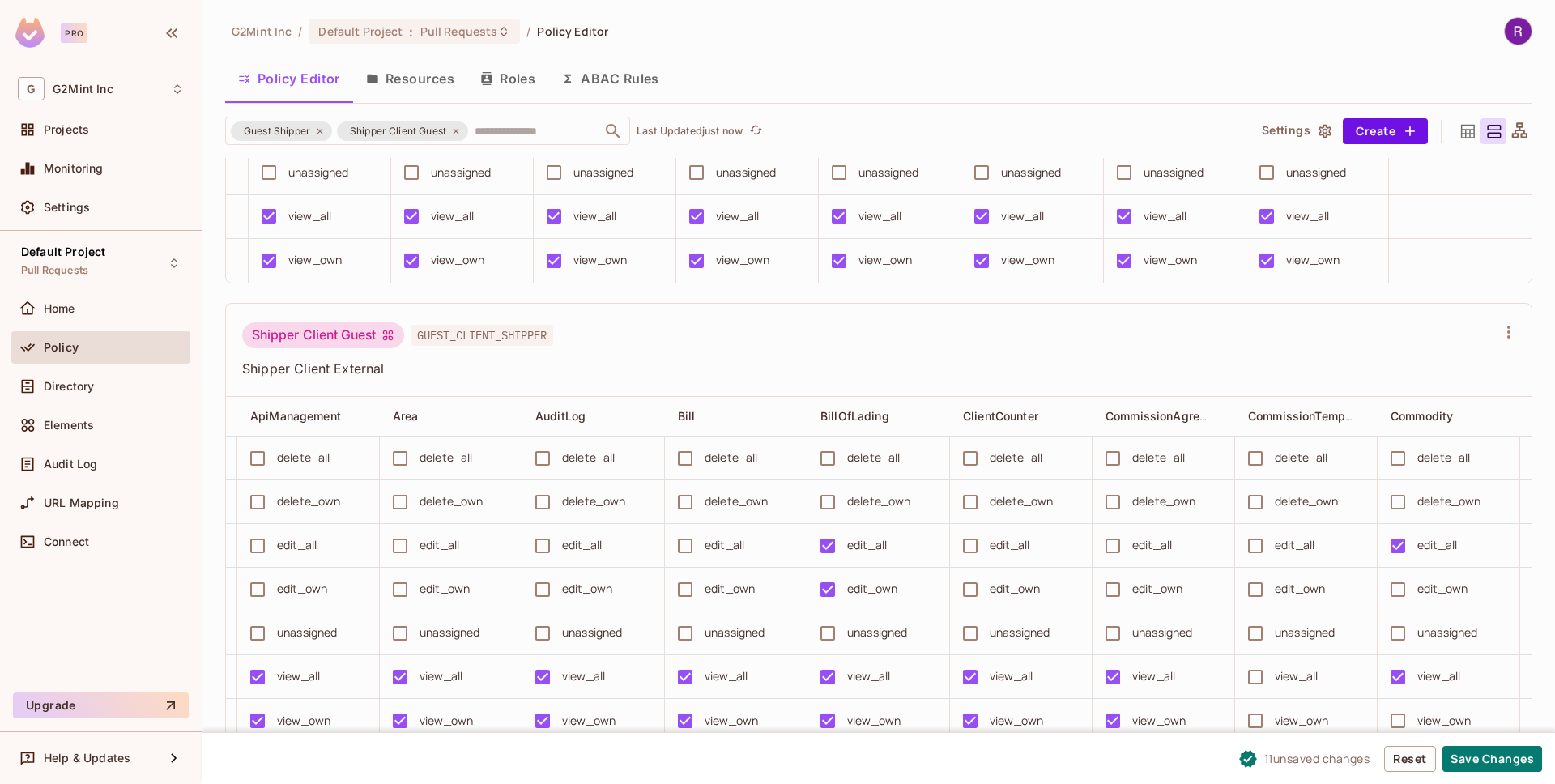
scroll to position [0, 791]
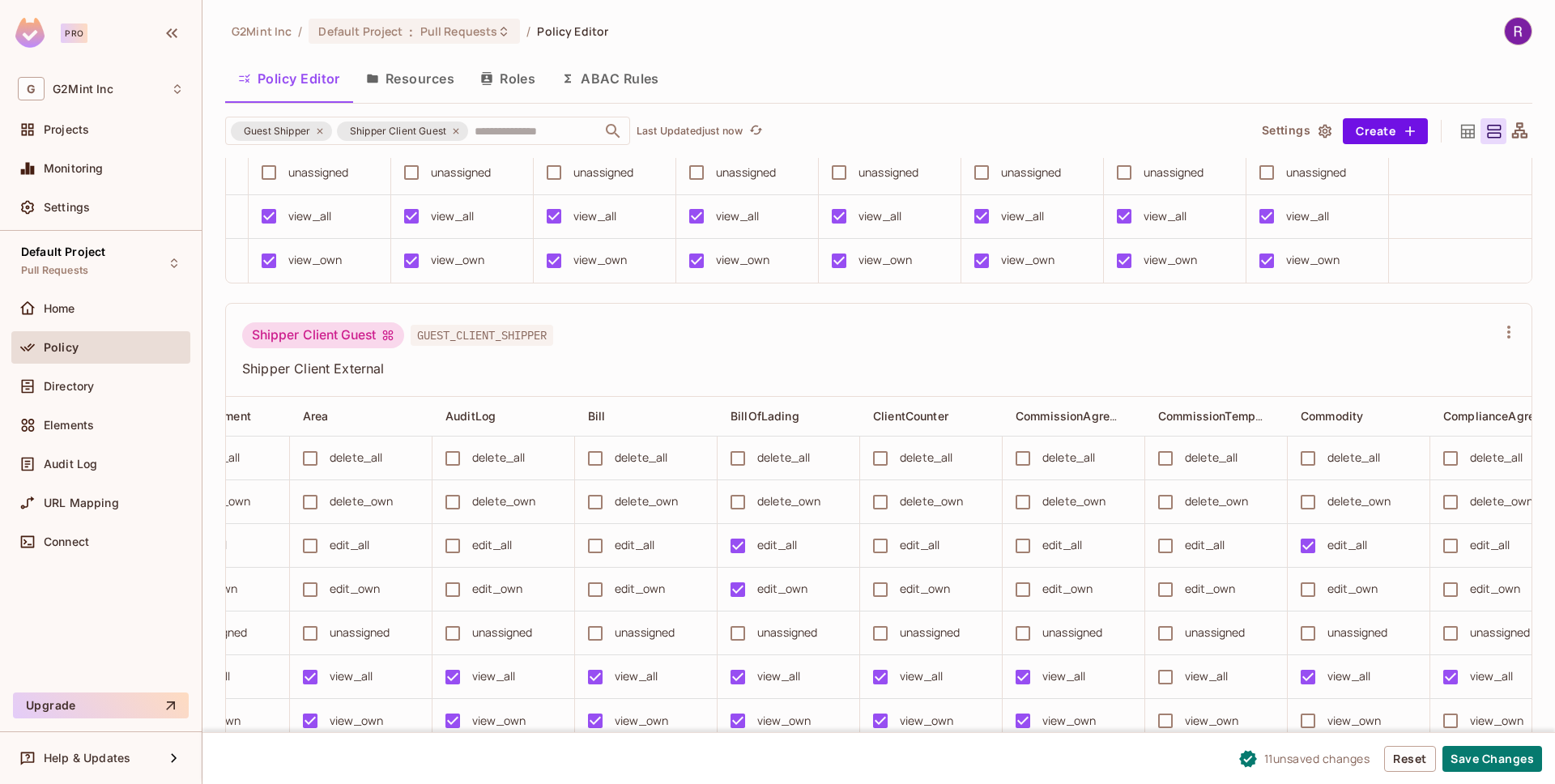
click at [1146, 668] on td "view_all" at bounding box center [1216, 676] width 143 height 44
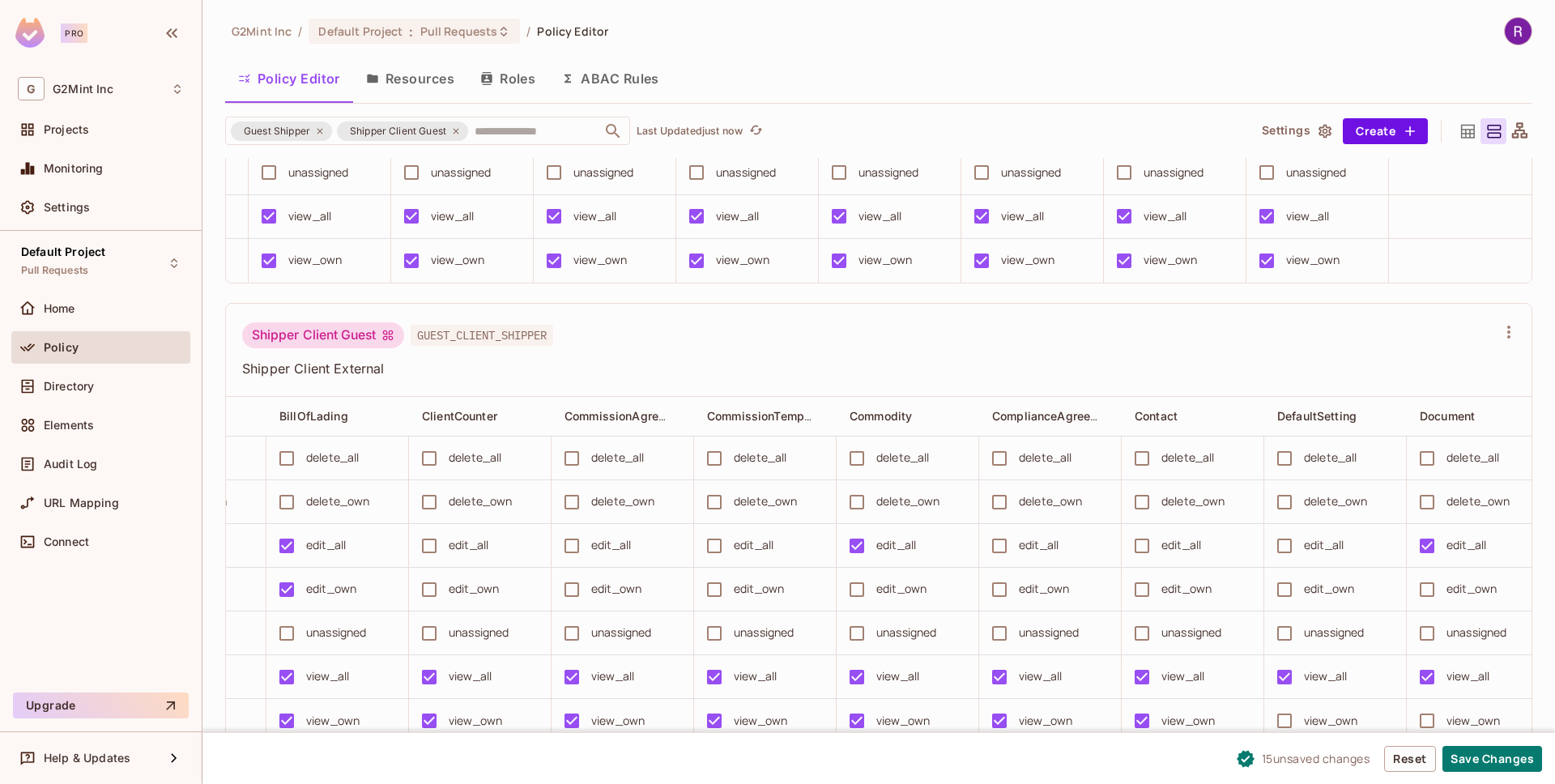
scroll to position [0, 1355]
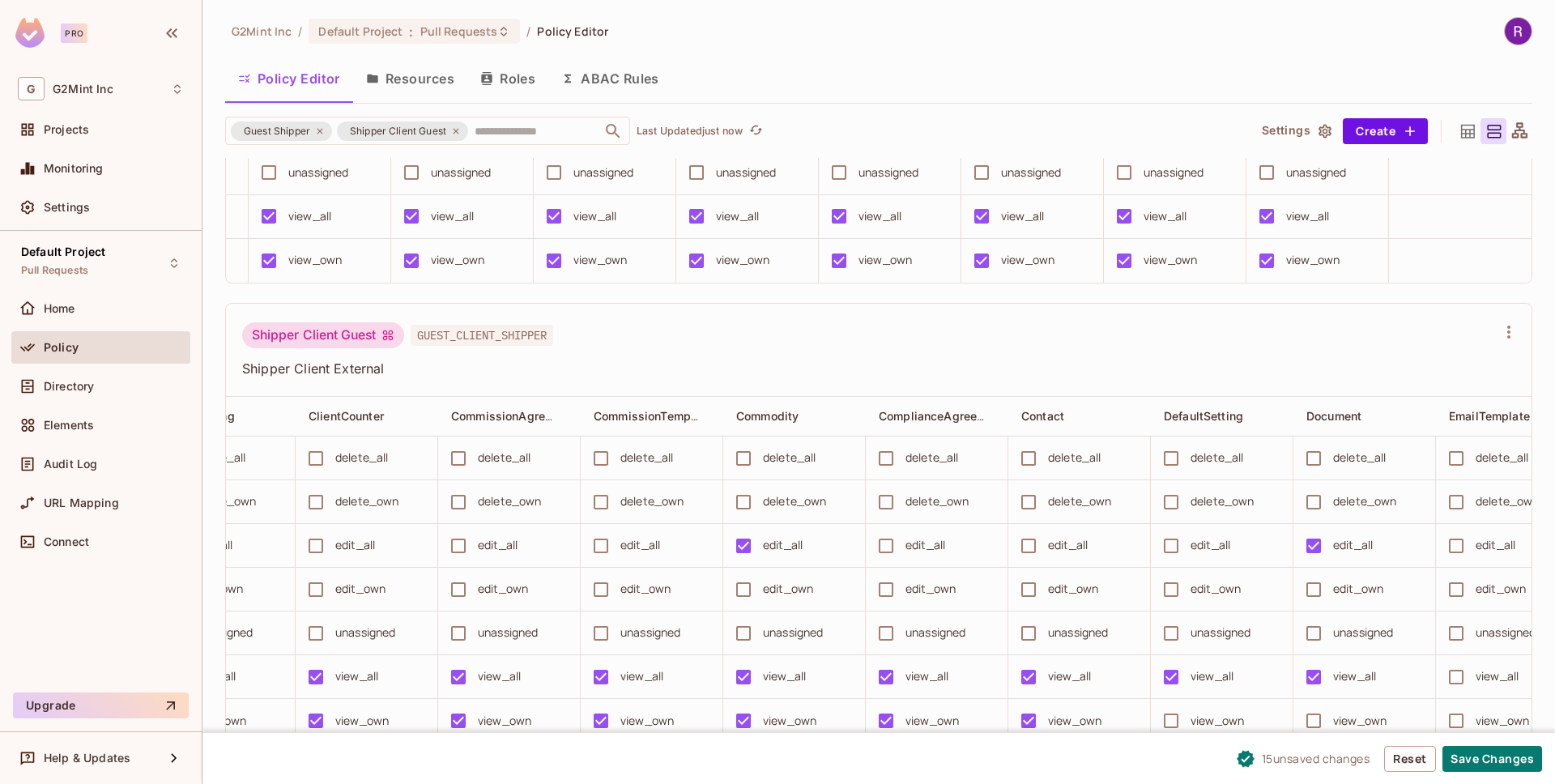
click at [1148, 709] on td "view_own" at bounding box center [1080, 720] width 143 height 44
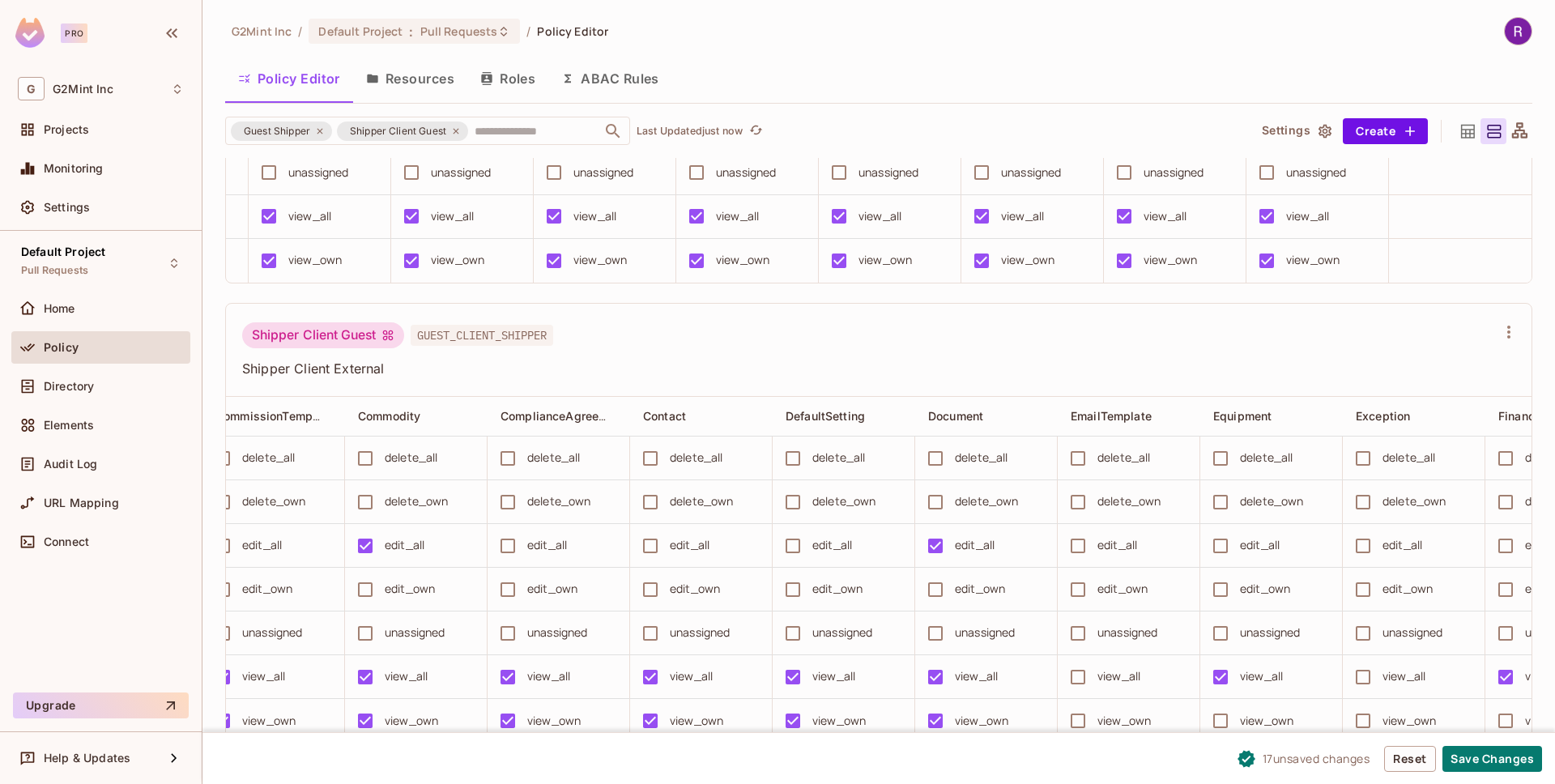
scroll to position [0, 1728]
click at [968, 712] on div "view_own" at bounding box center [987, 720] width 53 height 17
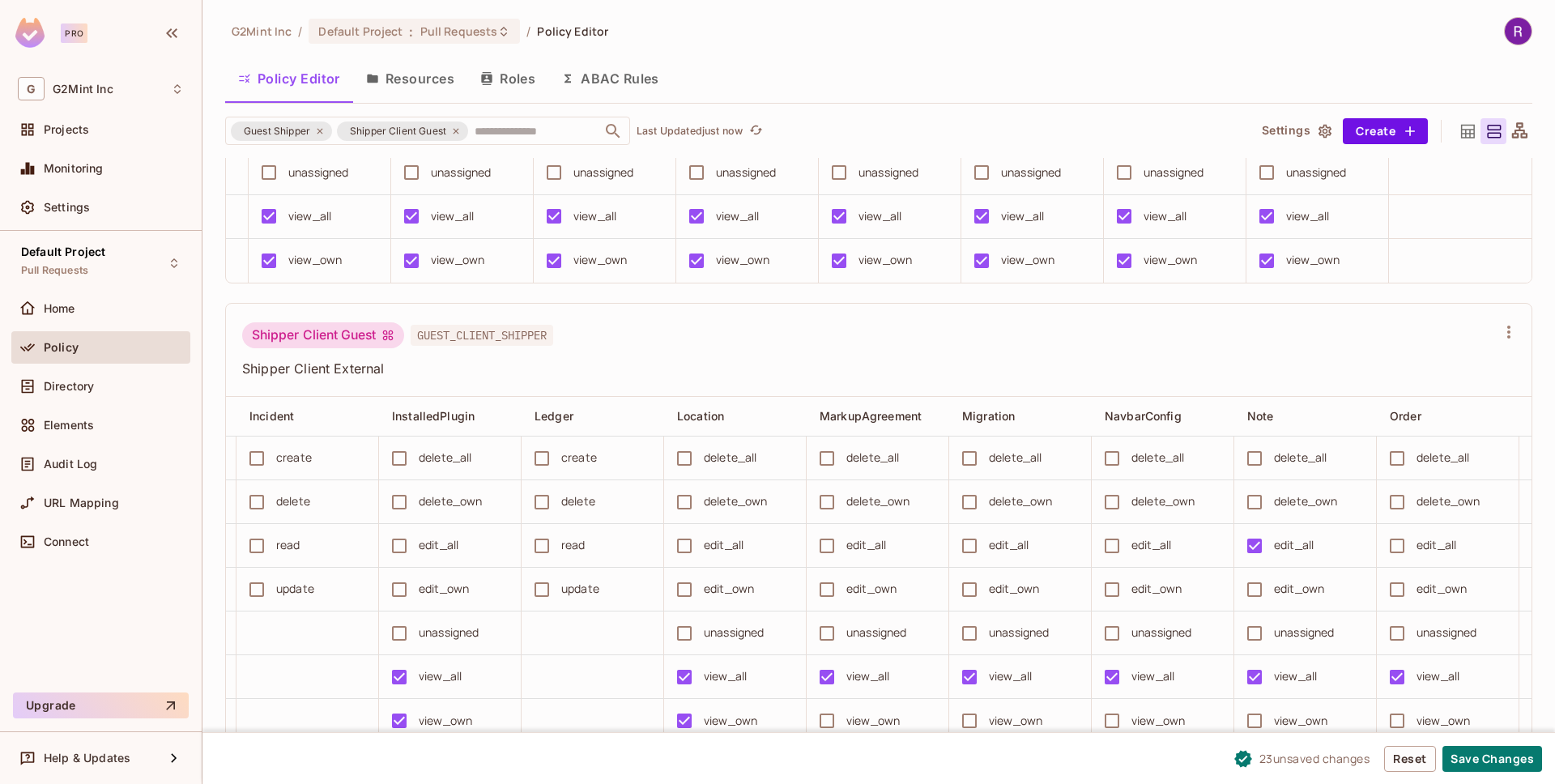
scroll to position [0, 2718]
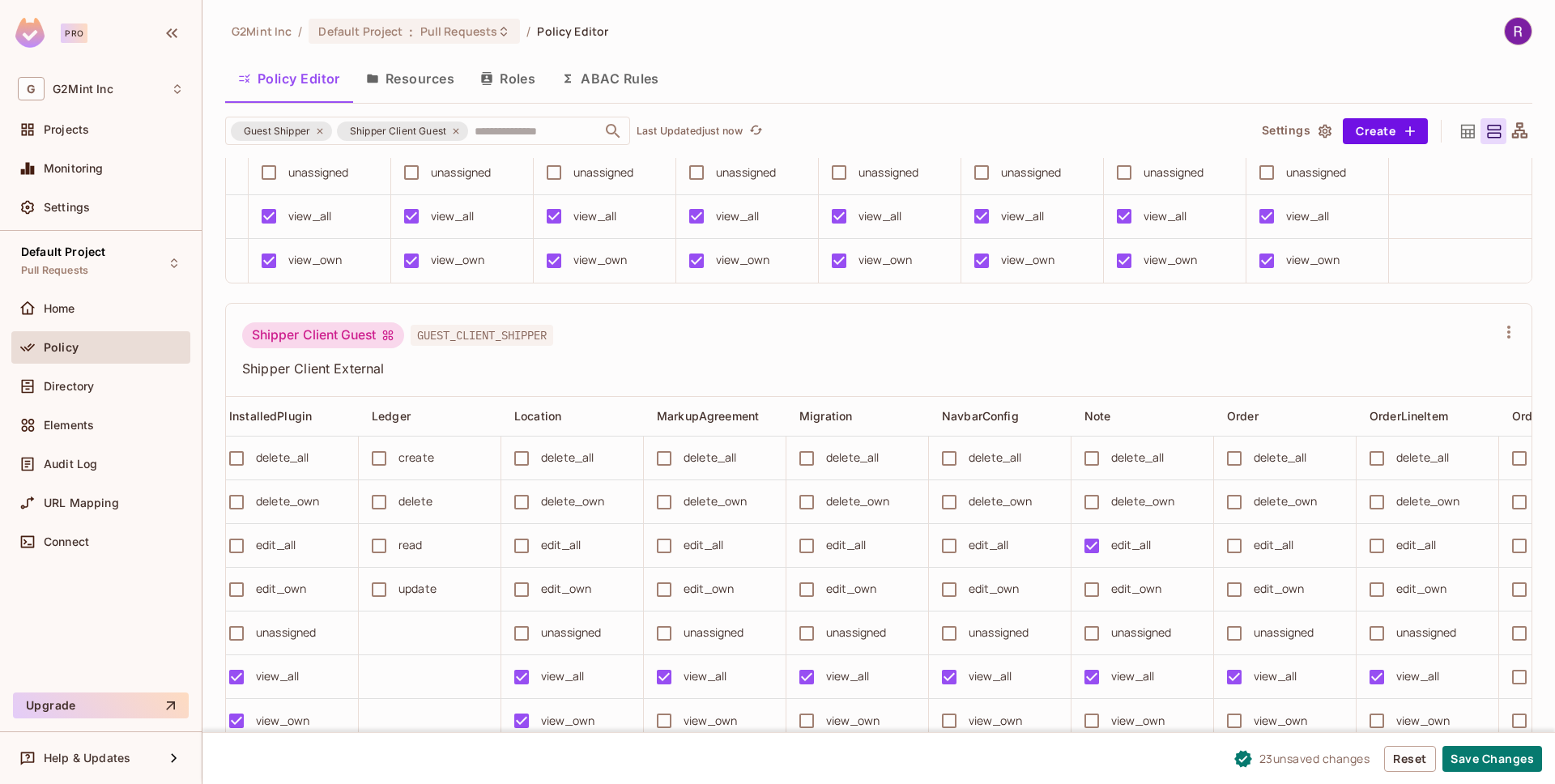
click at [968, 667] on div "view_all" at bounding box center [990, 675] width 43 height 17
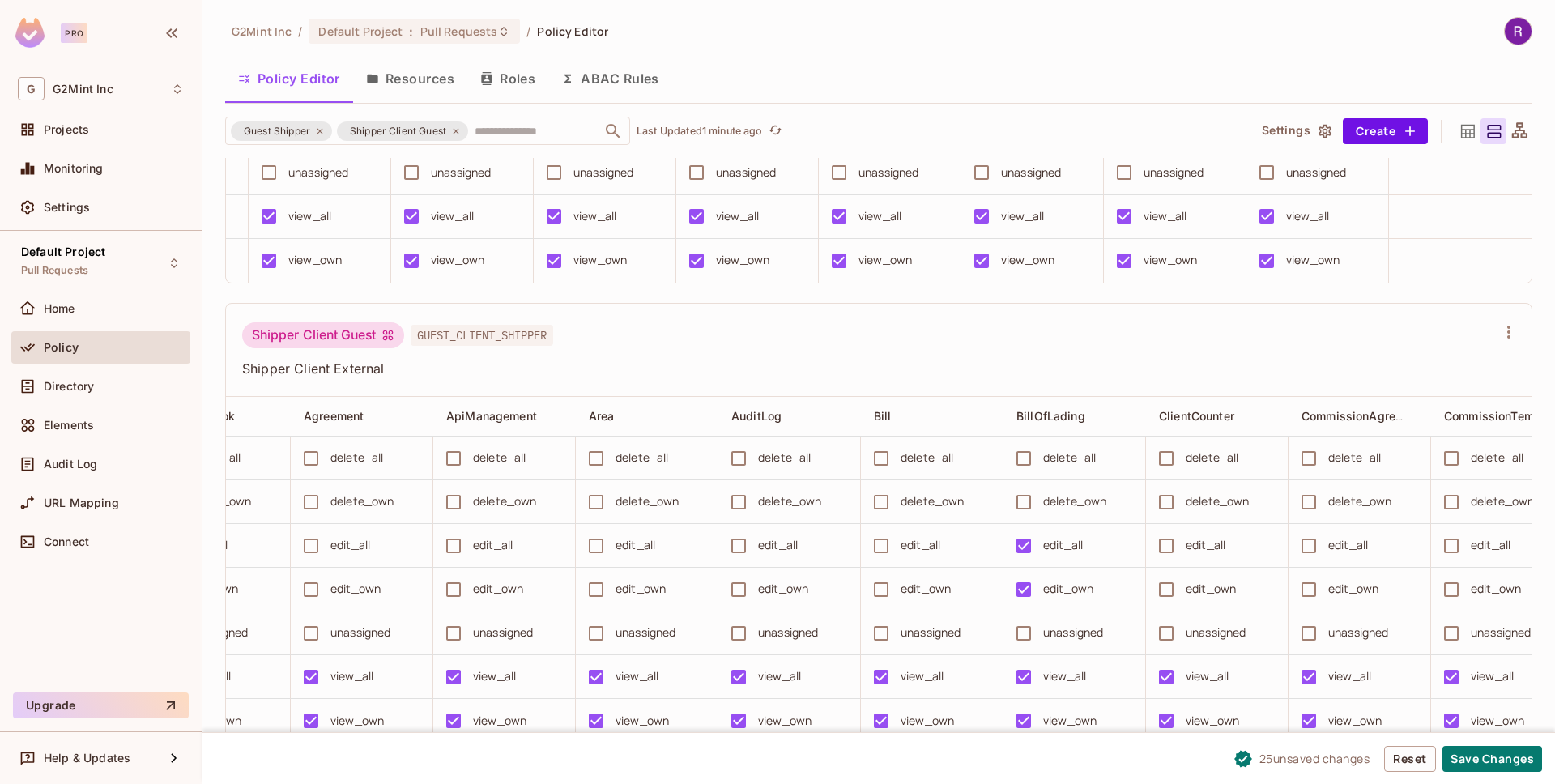
scroll to position [0, 628]
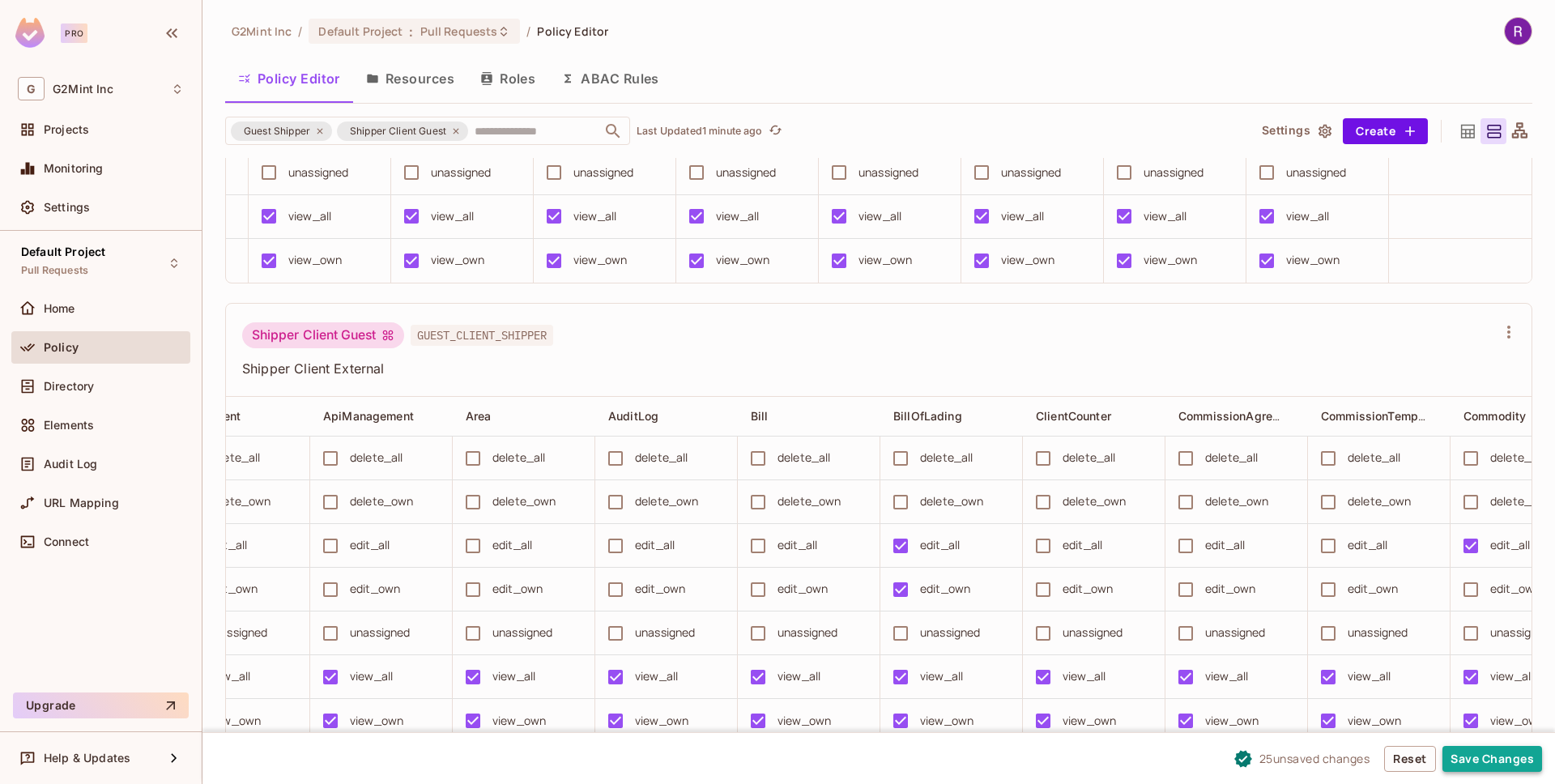
click at [1477, 757] on button "Save Changes" at bounding box center [1492, 758] width 100 height 26
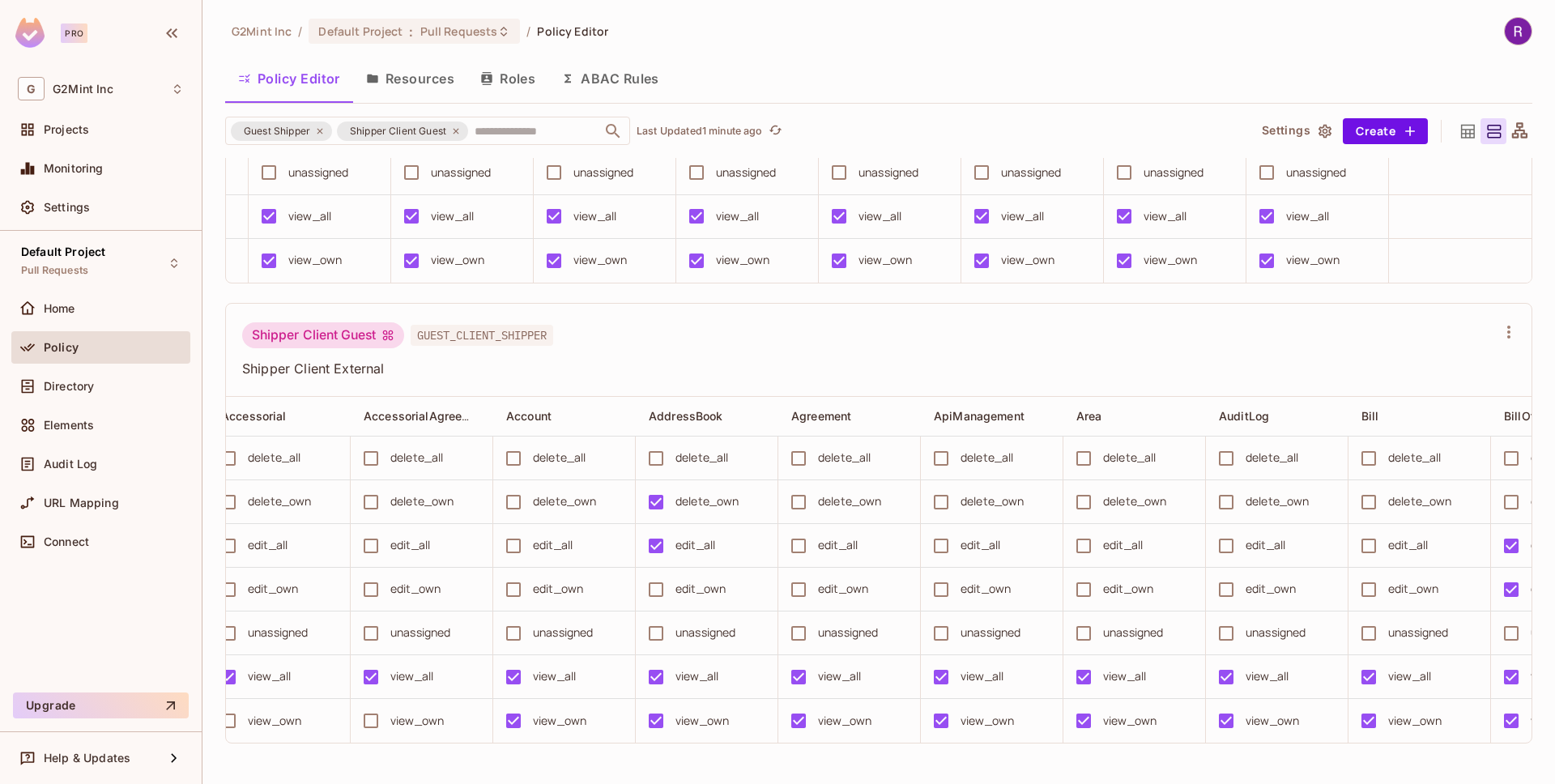
scroll to position [0, 0]
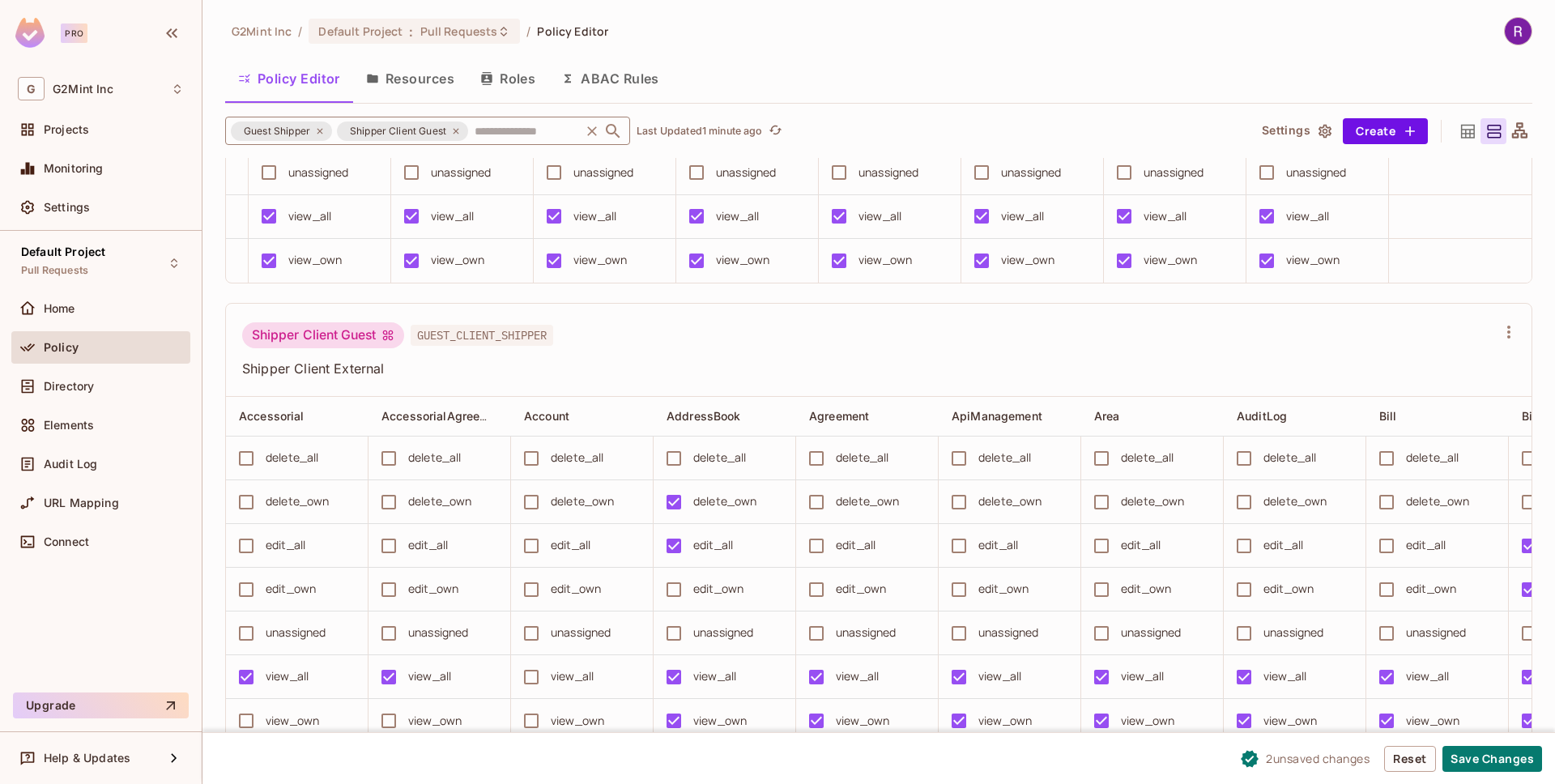
click at [319, 132] on icon at bounding box center [320, 131] width 10 height 10
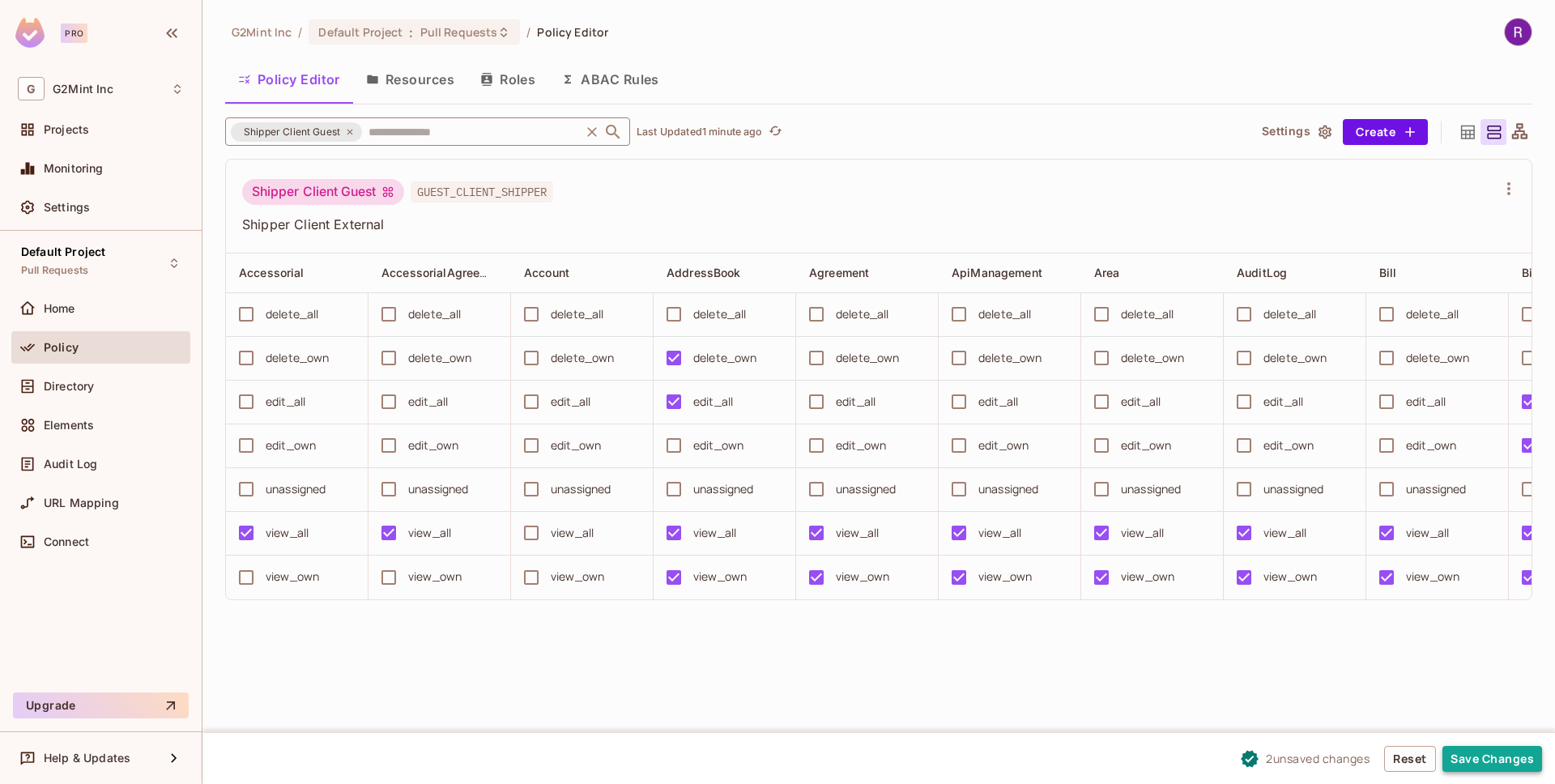
click at [1479, 769] on button "Save Changes" at bounding box center [1492, 758] width 100 height 26
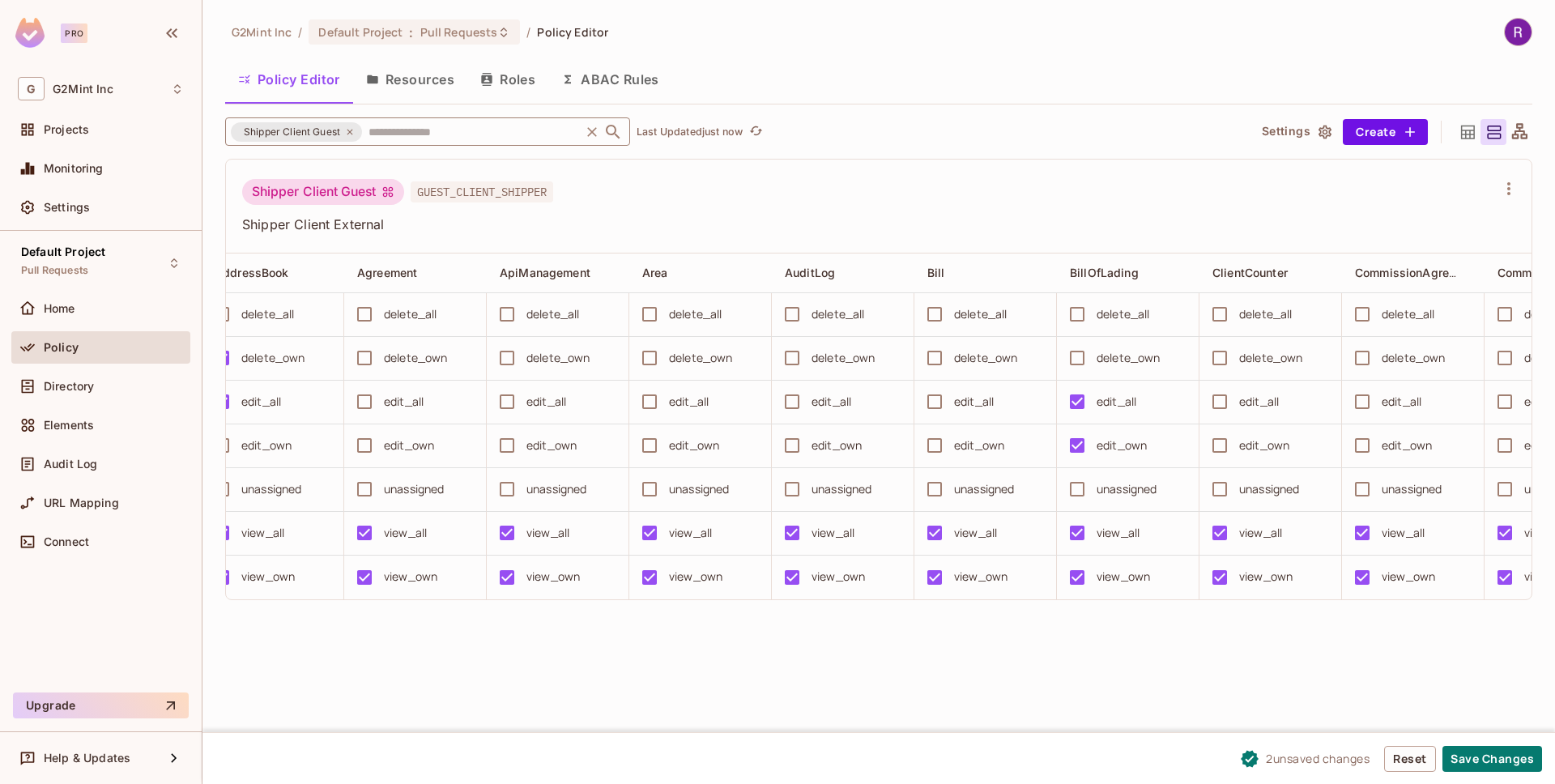
scroll to position [0, 451]
click at [1495, 757] on button "Save Changes" at bounding box center [1492, 758] width 100 height 26
click at [63, 391] on span "Directory" at bounding box center [69, 387] width 50 height 13
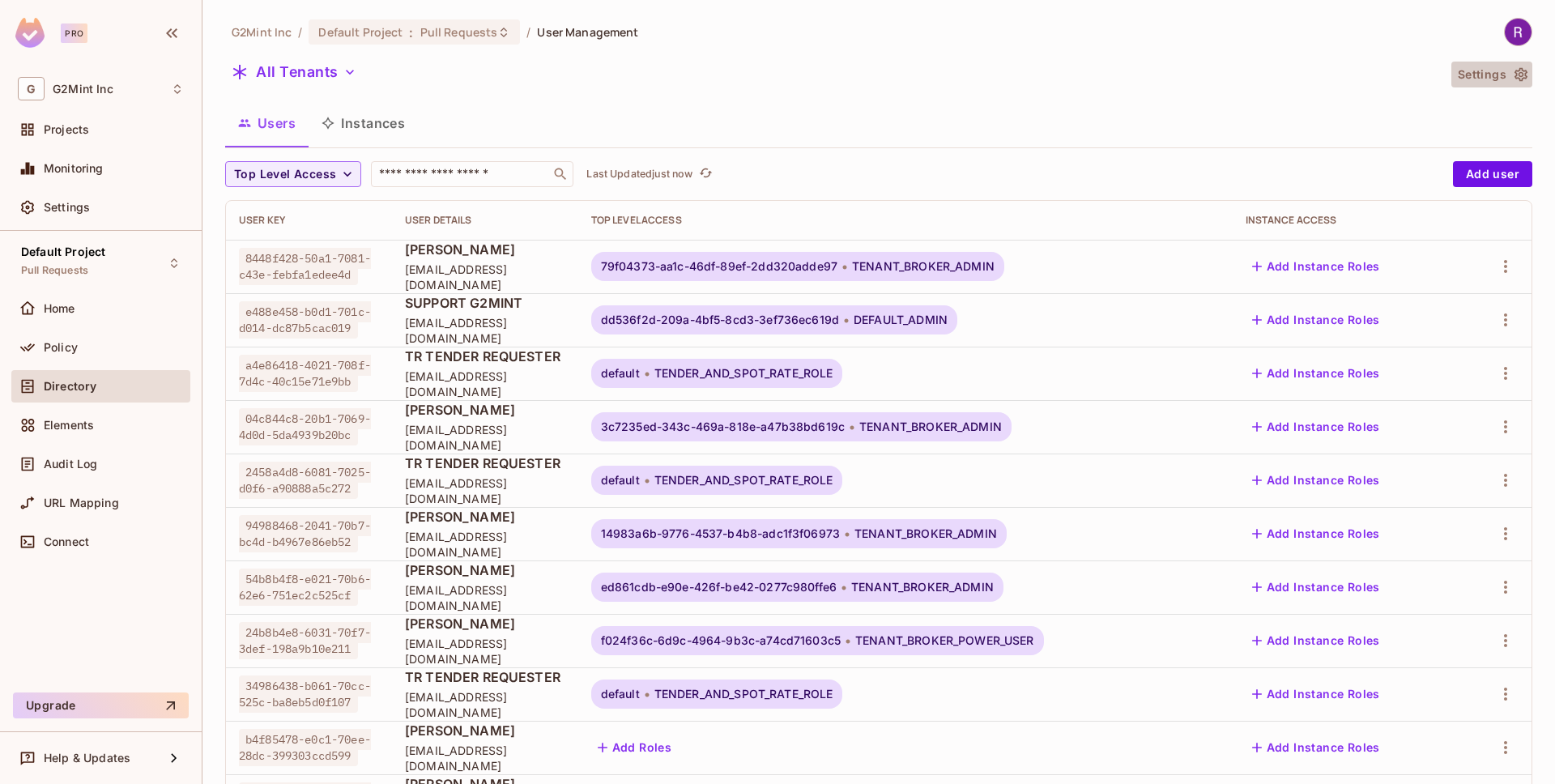
click at [1489, 78] on button "Settings" at bounding box center [1492, 74] width 81 height 26
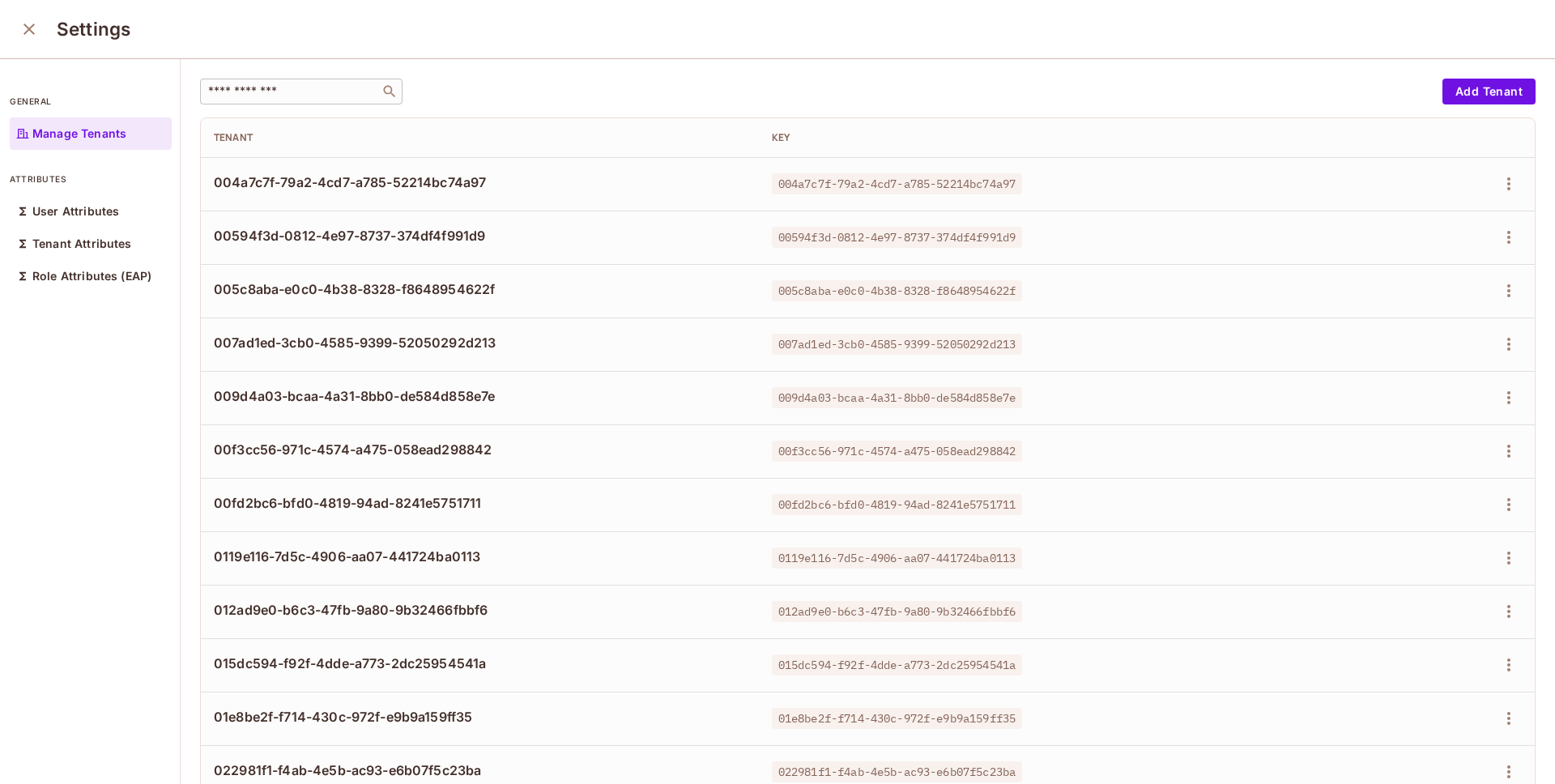
click at [277, 100] on div "​" at bounding box center [301, 91] width 202 height 26
paste input "**********"
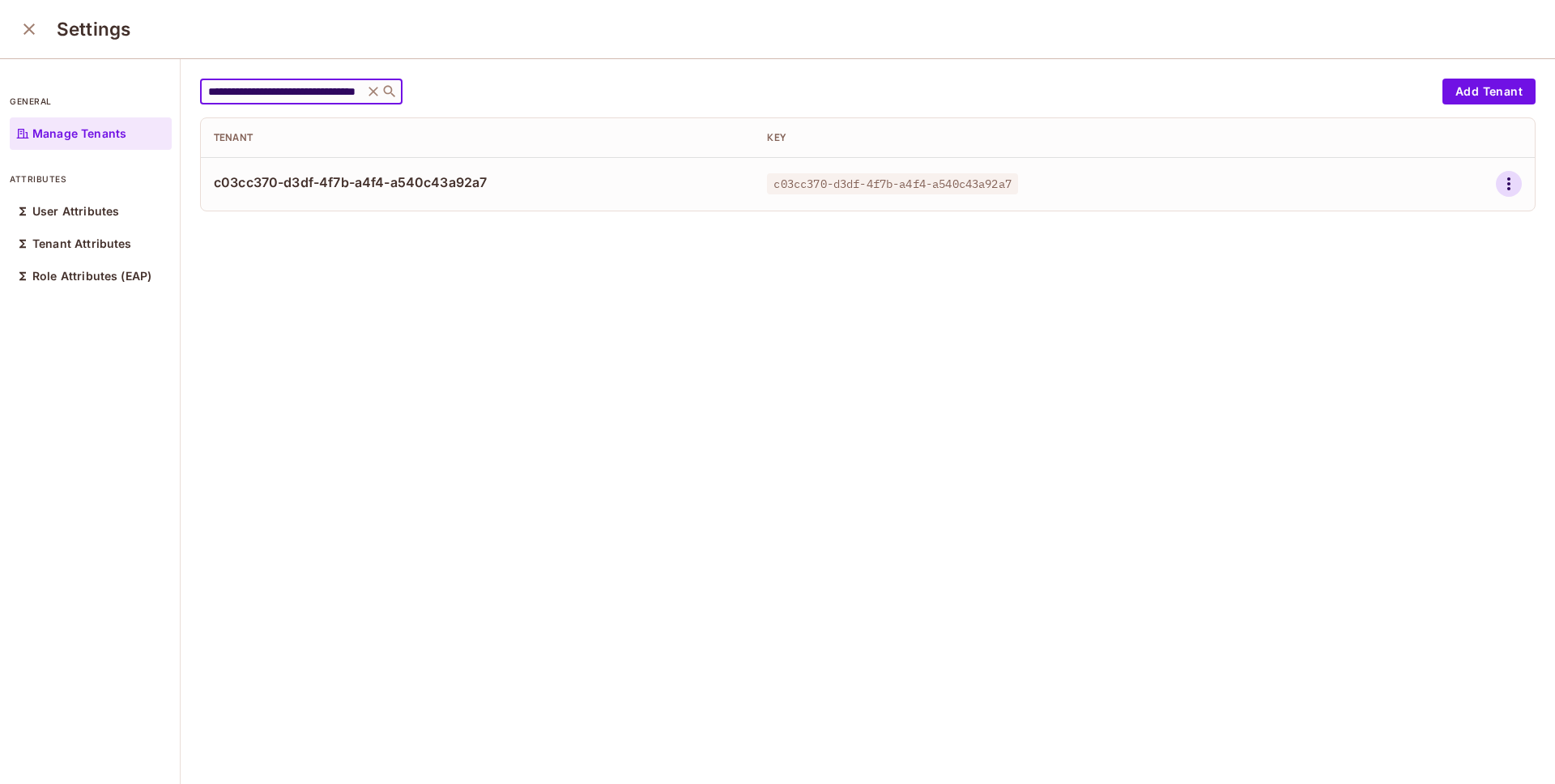
type input "**********"
click at [1499, 180] on icon "button" at bounding box center [1508, 183] width 19 height 19
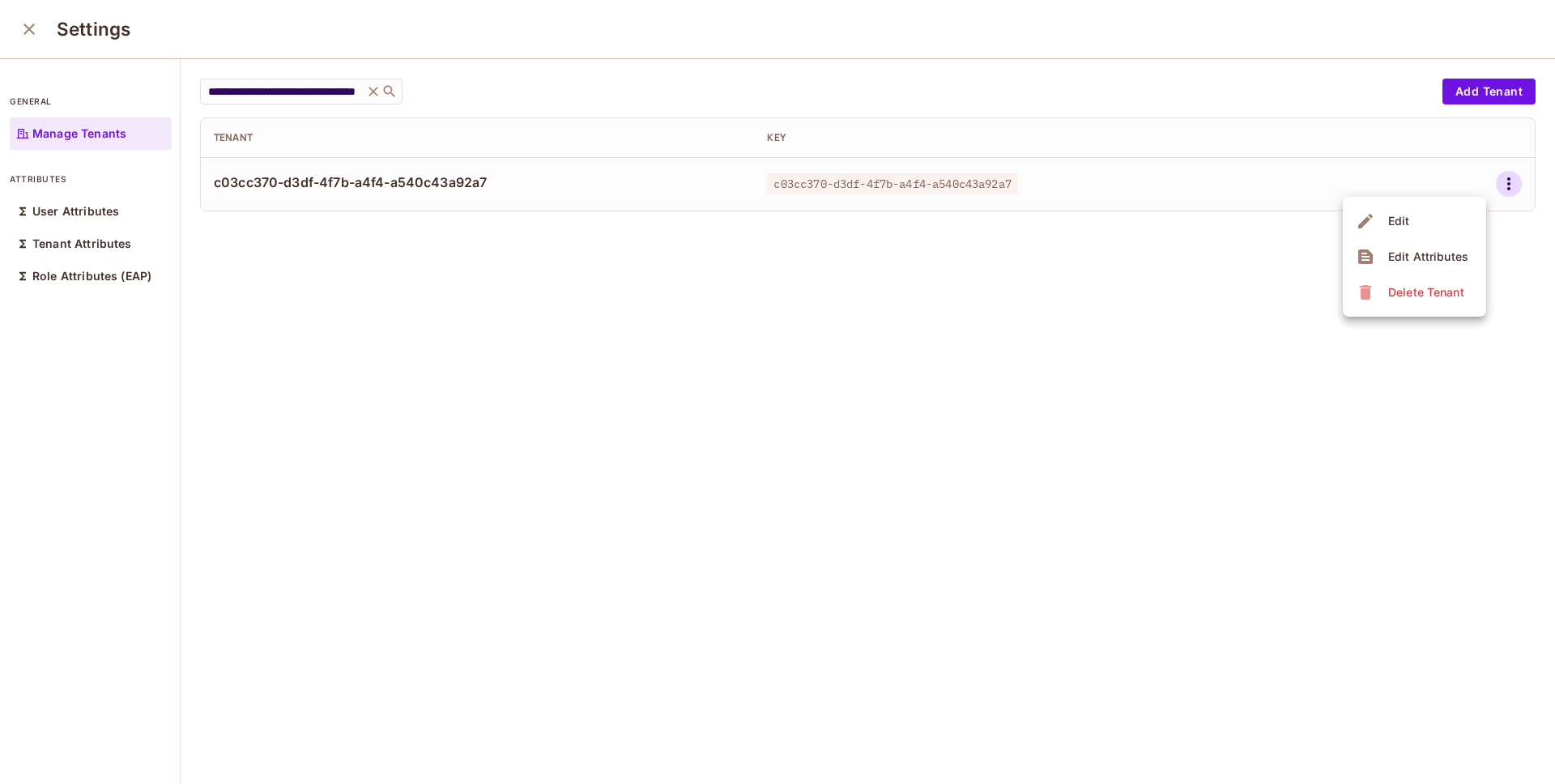
click at [1400, 254] on div "Edit Attributes" at bounding box center [1428, 257] width 80 height 17
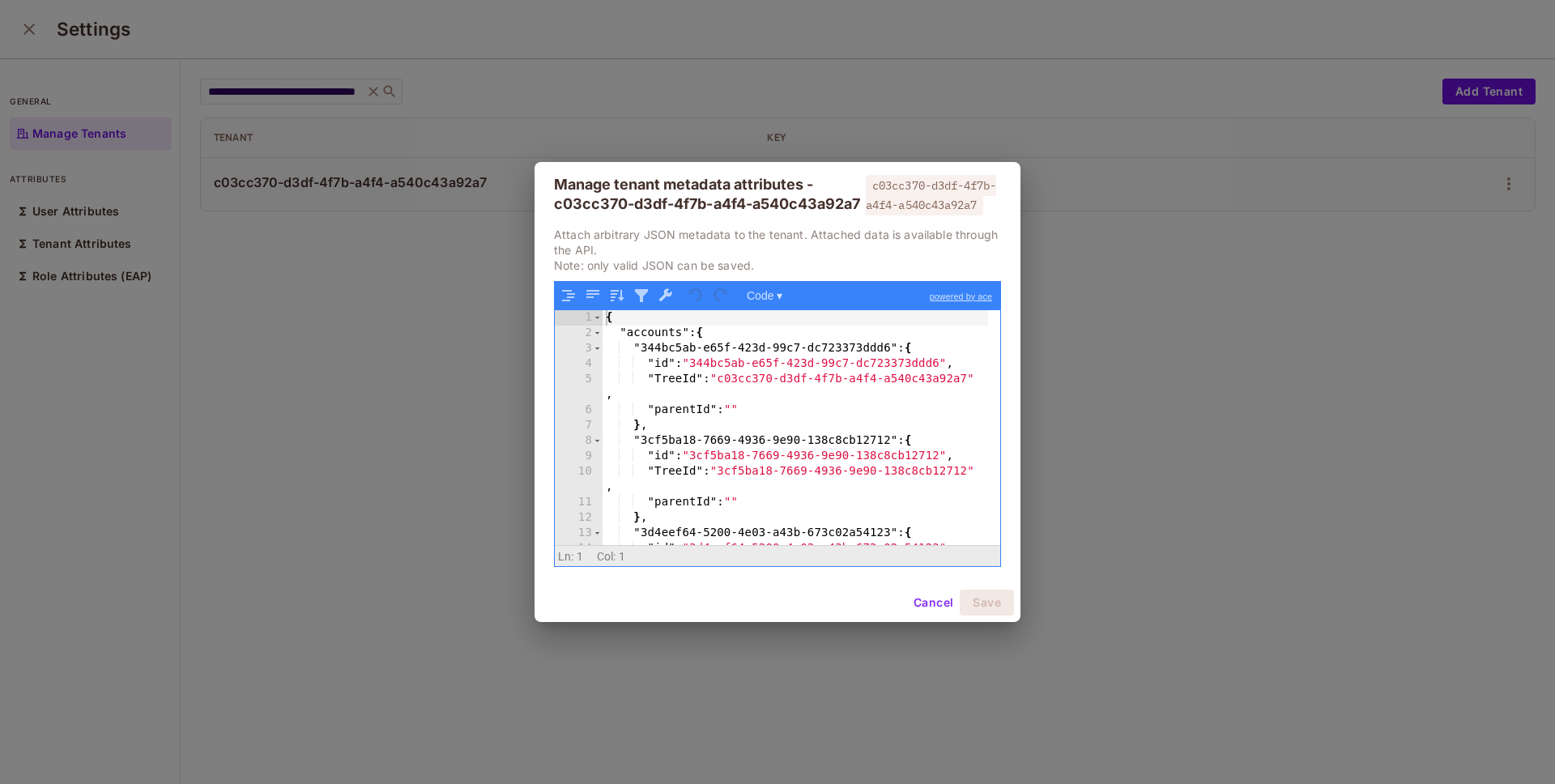
click at [702, 410] on div "{ "accounts" : { "344bc5ab-e65f-423d-99c7-dc723373ddd6" : { "id" : "344bc5ab-e6…" at bounding box center [795, 450] width 385 height 281
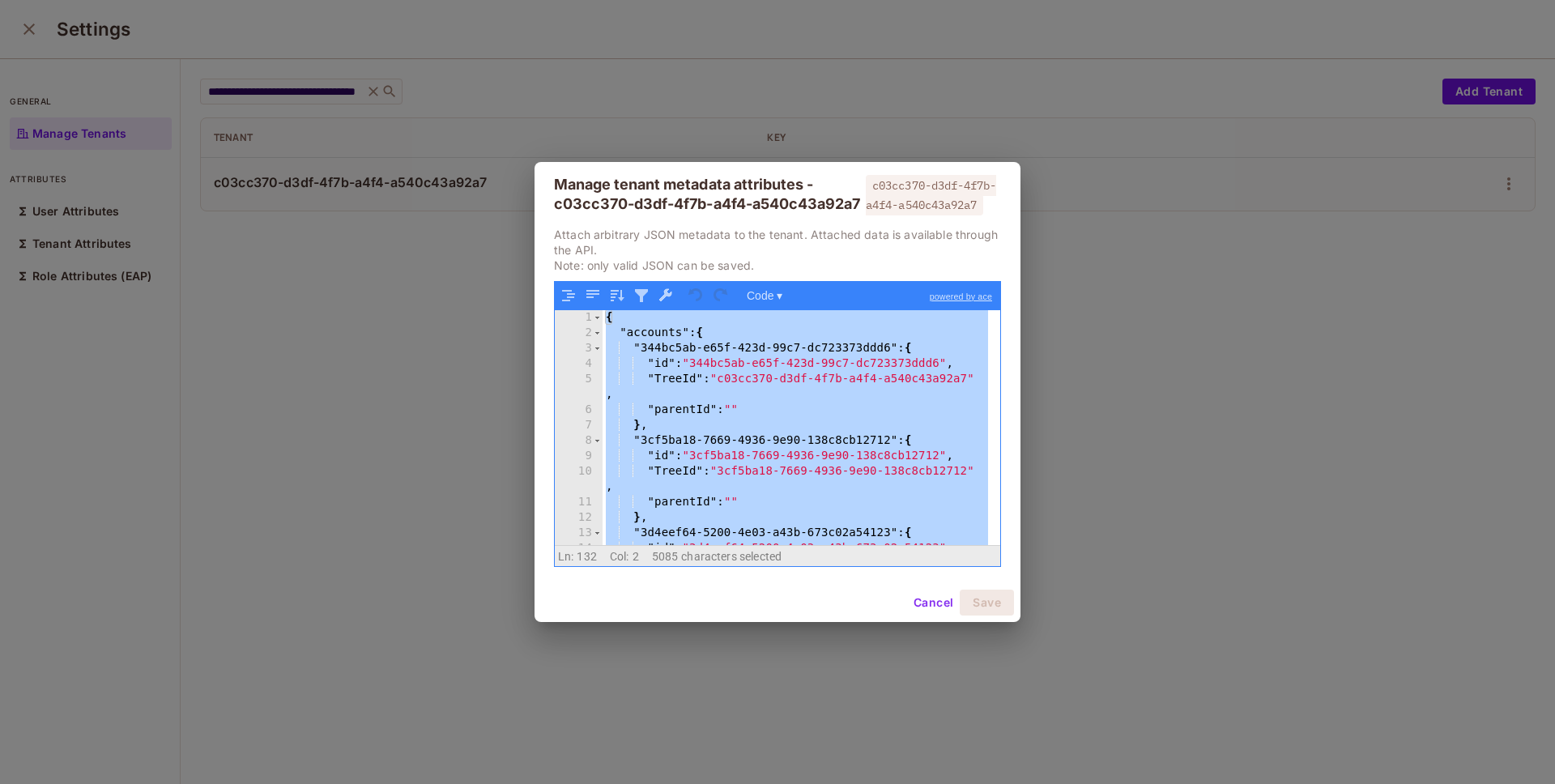
click at [521, 114] on div "Manage tenant metadata attributes - c03cc370-d3df-4f7b-a4f4-a540c43a92a7 c03cc3…" at bounding box center [778, 392] width 1555 height 784
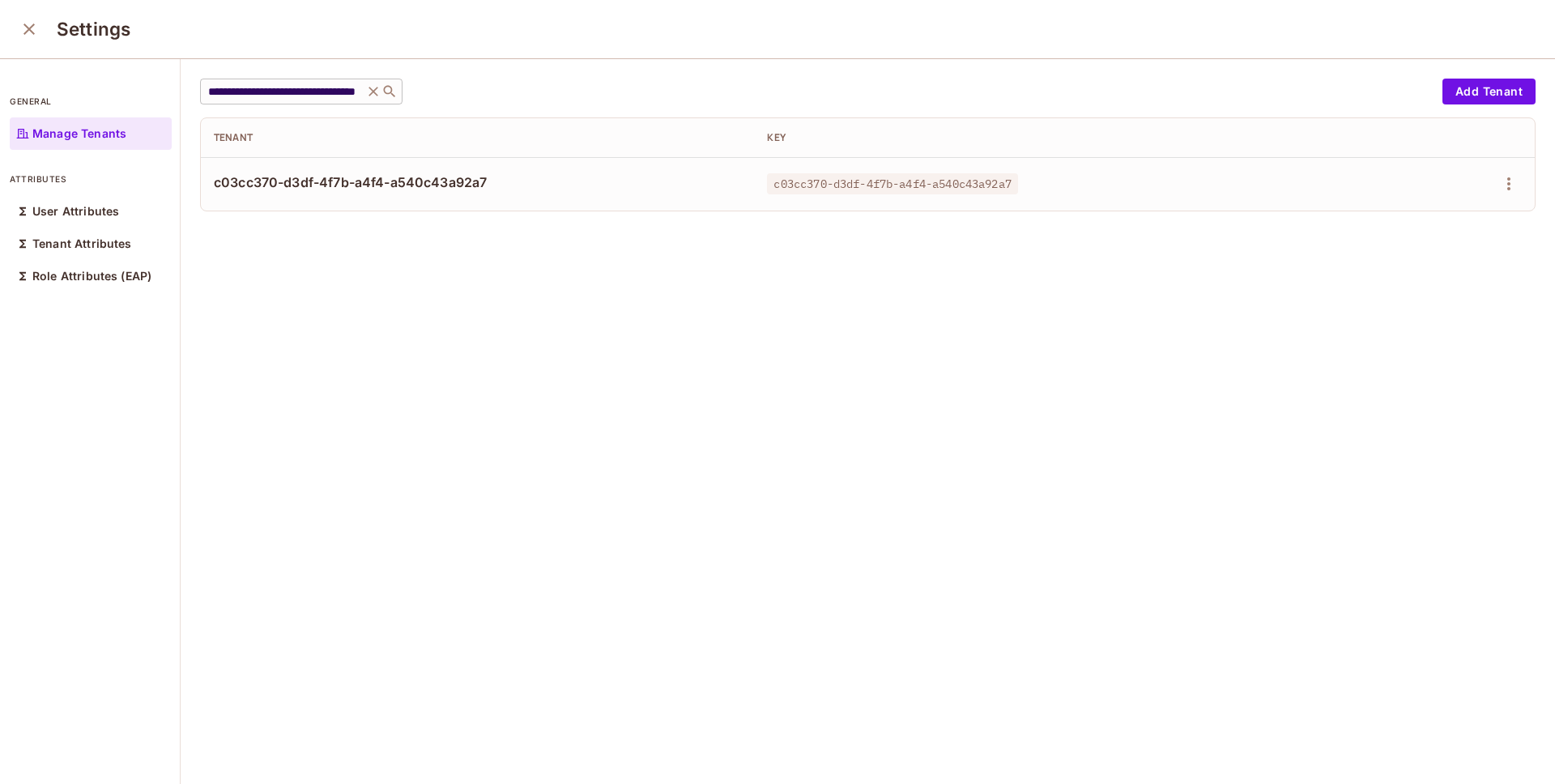
click at [280, 86] on input "**********" at bounding box center [281, 92] width 154 height 17
click at [626, 90] on div "**********" at bounding box center [816, 91] width 1234 height 26
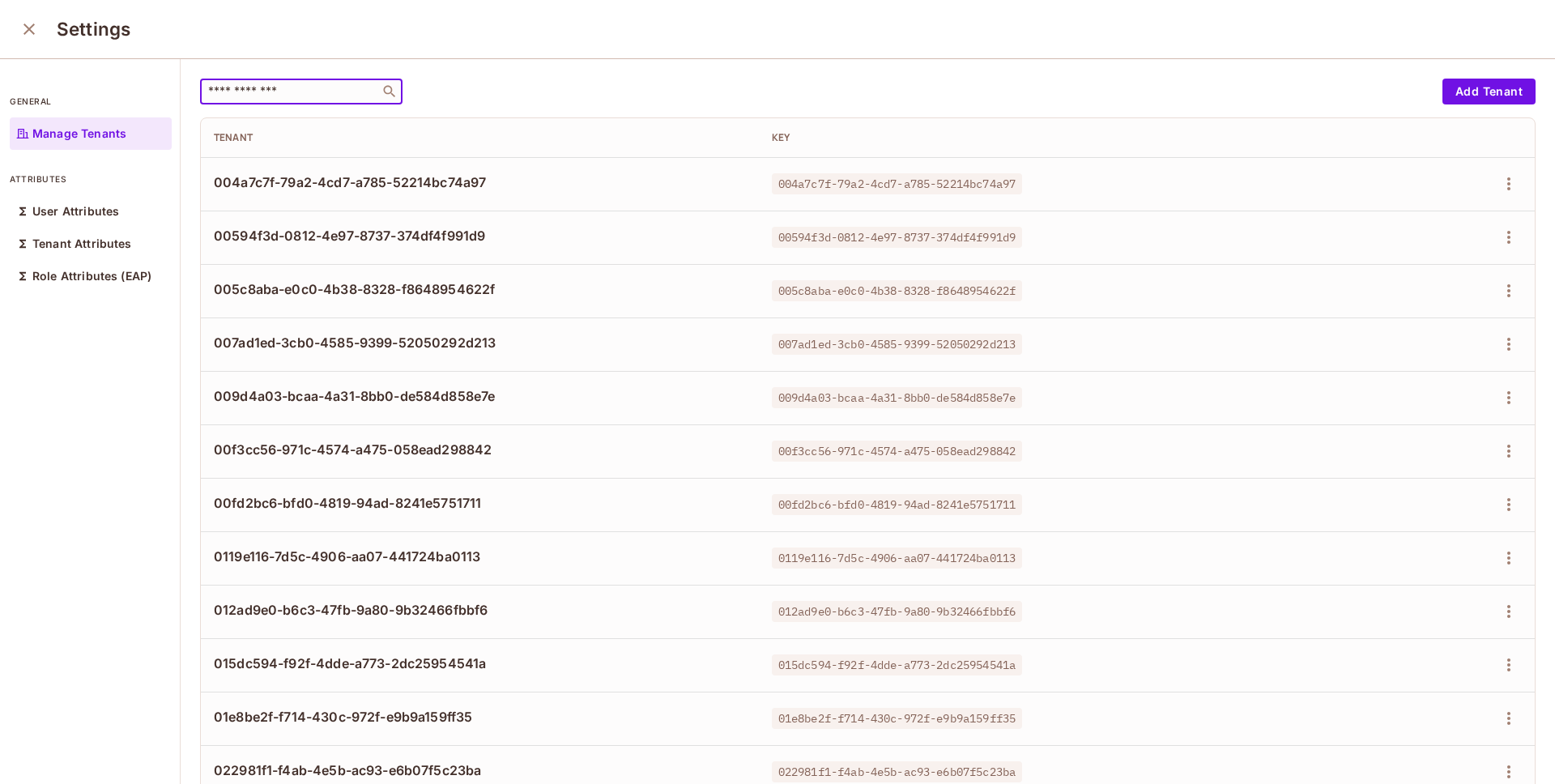
click at [285, 88] on input "text" at bounding box center [290, 92] width 170 height 17
paste input "**********"
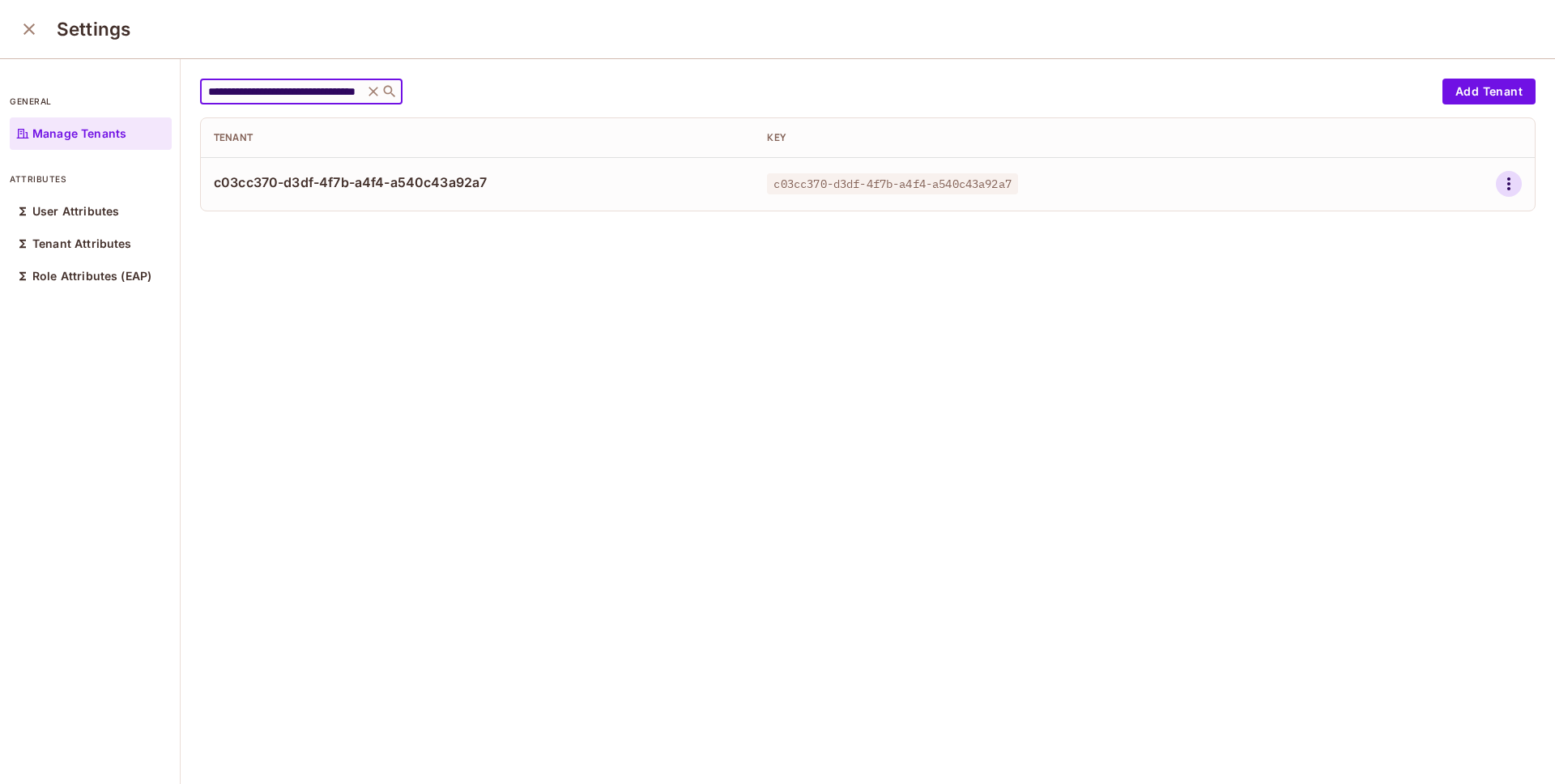
type input "**********"
click at [1499, 179] on icon "button" at bounding box center [1508, 183] width 19 height 19
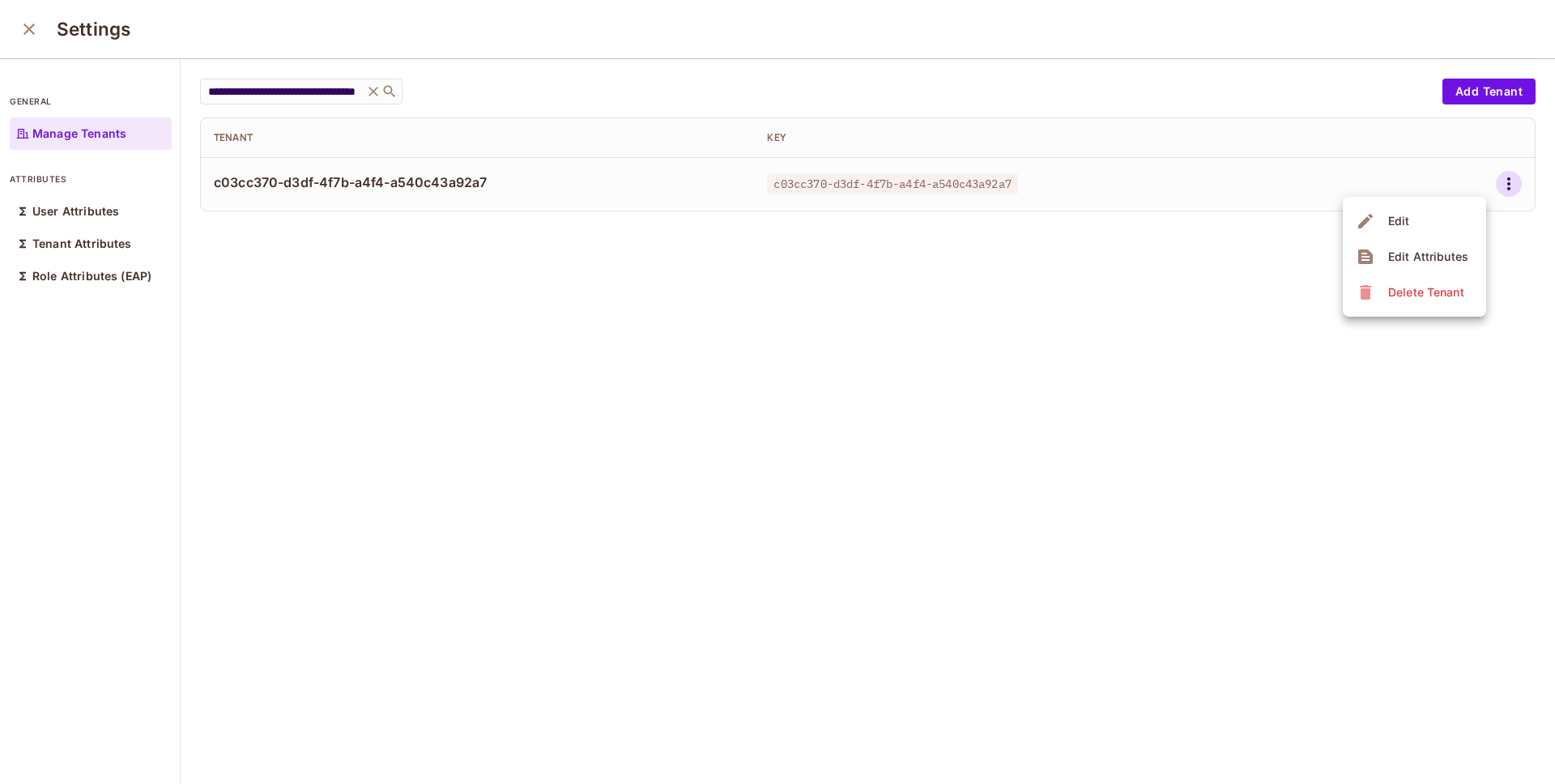
click at [1426, 258] on div "Edit Attributes" at bounding box center [1428, 257] width 80 height 17
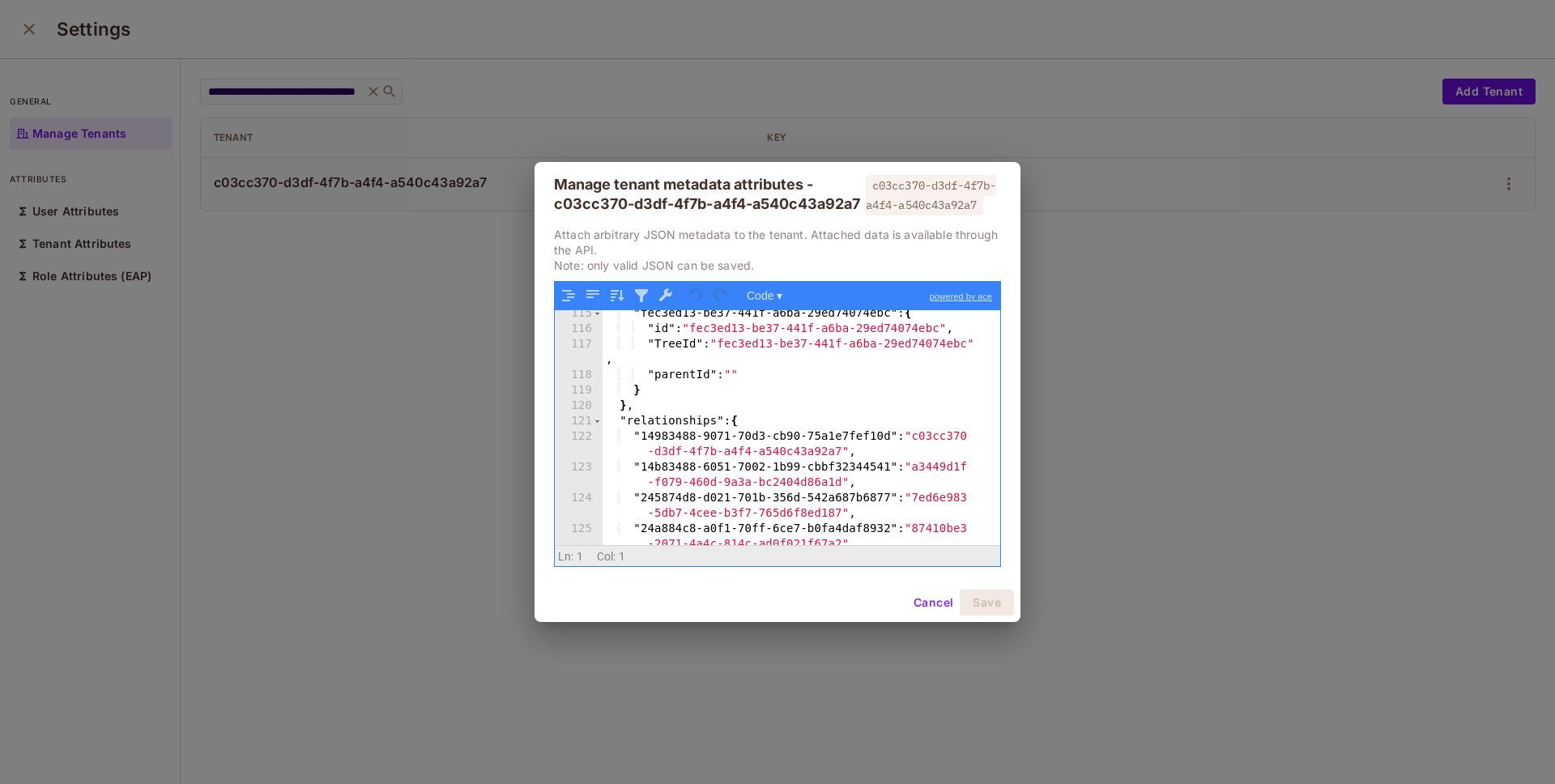
scroll to position [2126, 0]
click at [827, 437] on div ""fec3ed13-be37-441f-a6ba-29ed74074ebc" : { "id" : "fec3ed13-be37-441f-a6ba-29ed…" at bounding box center [795, 446] width 385 height 281
